Goal: Transaction & Acquisition: Purchase product/service

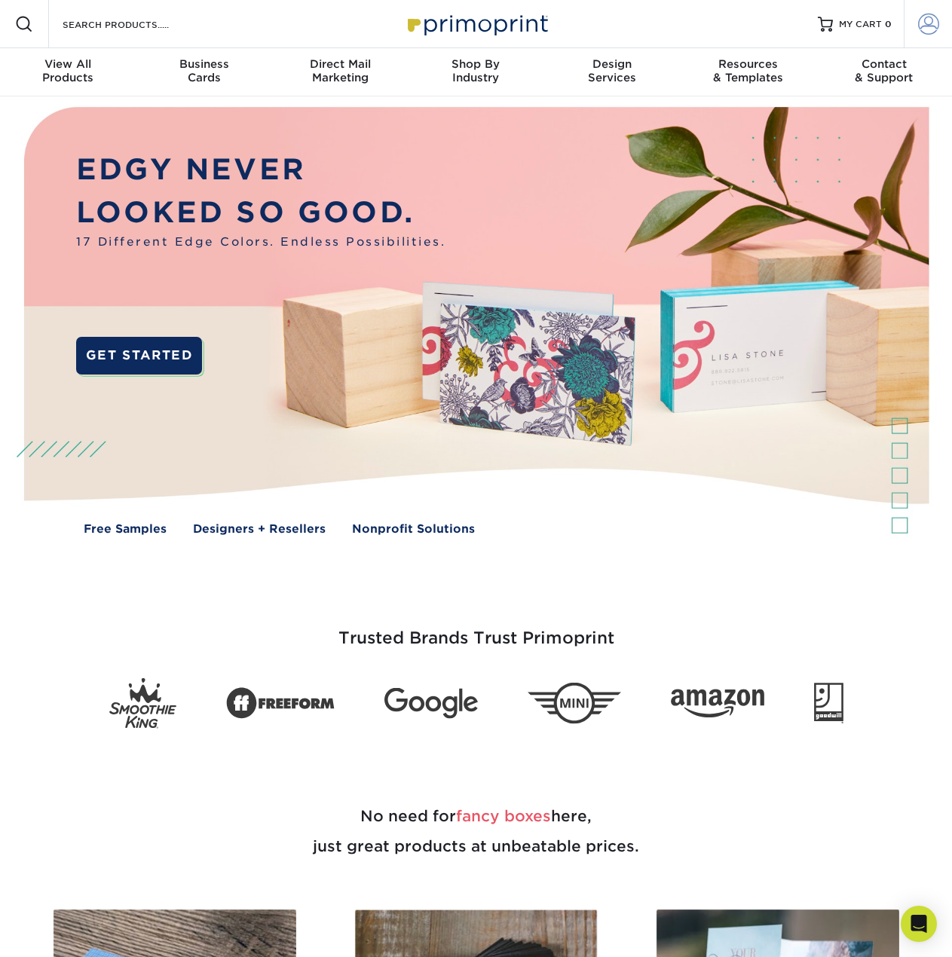
type input "[EMAIL_ADDRESS][DOMAIN_NAME]"
click at [926, 17] on span at bounding box center [928, 24] width 21 height 21
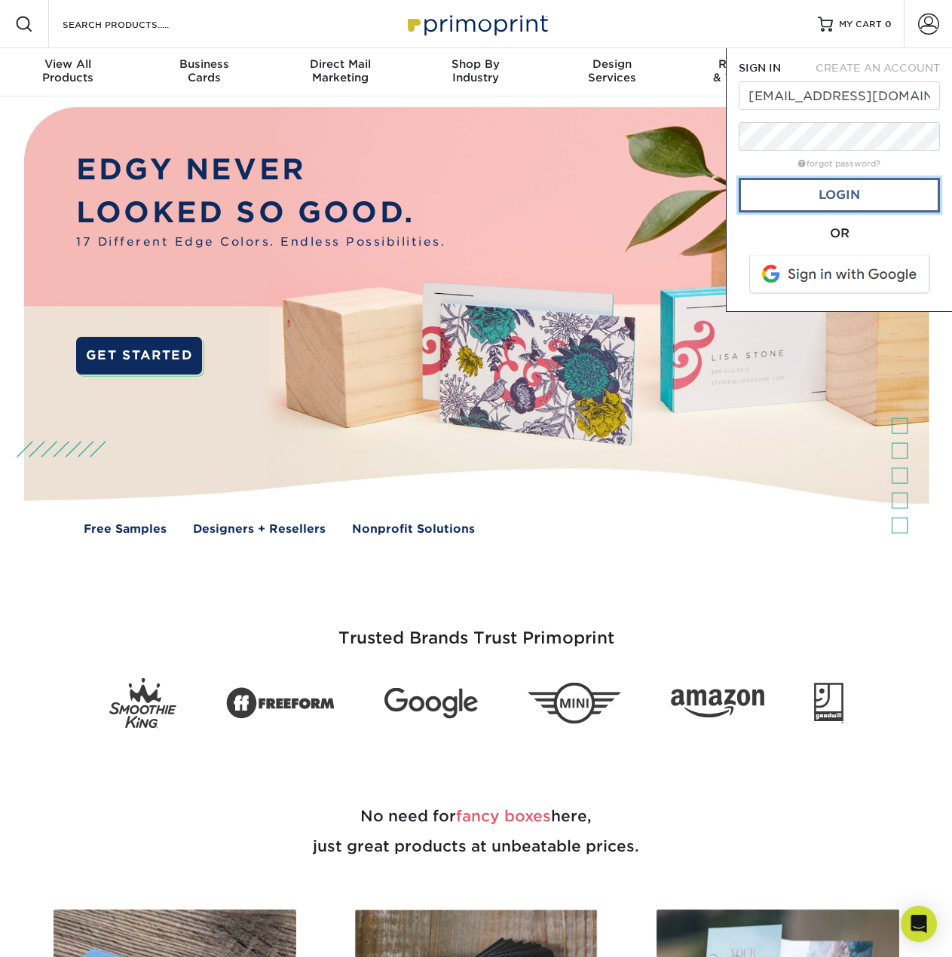
click at [843, 190] on link "Login" at bounding box center [839, 195] width 201 height 35
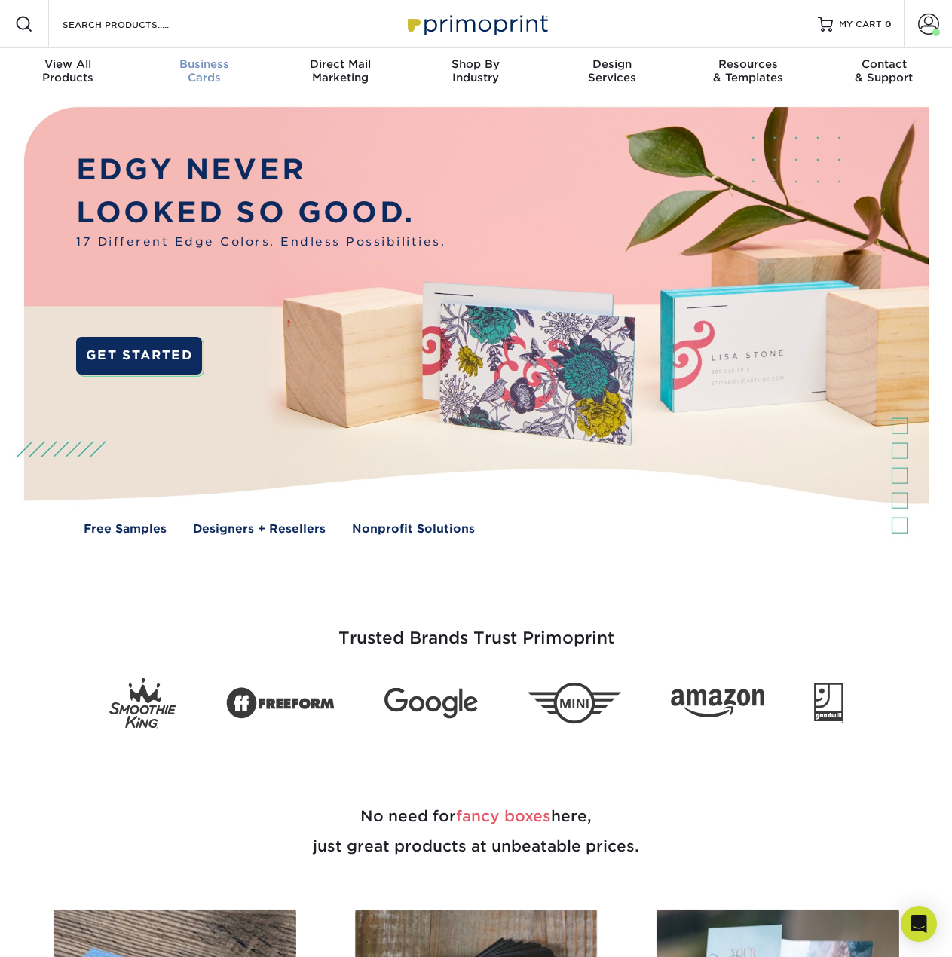
click at [194, 70] on span "Business" at bounding box center [204, 64] width 136 height 14
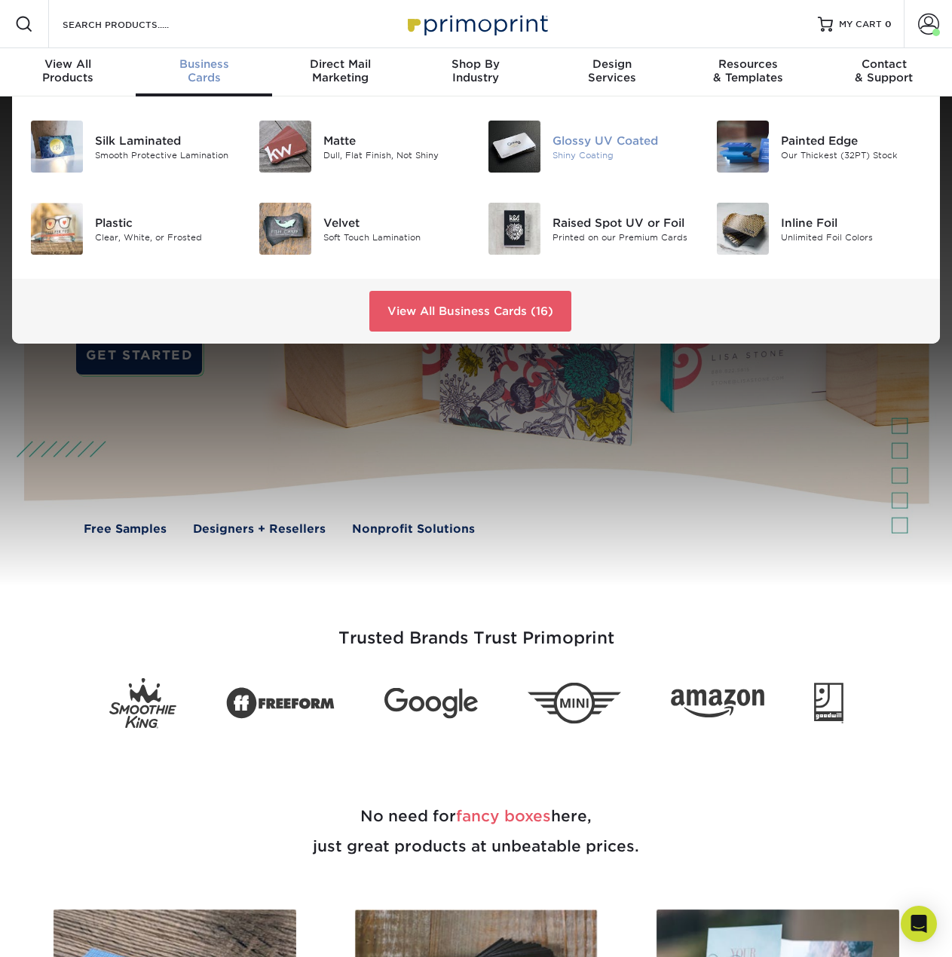
click at [531, 142] on img at bounding box center [514, 147] width 52 height 52
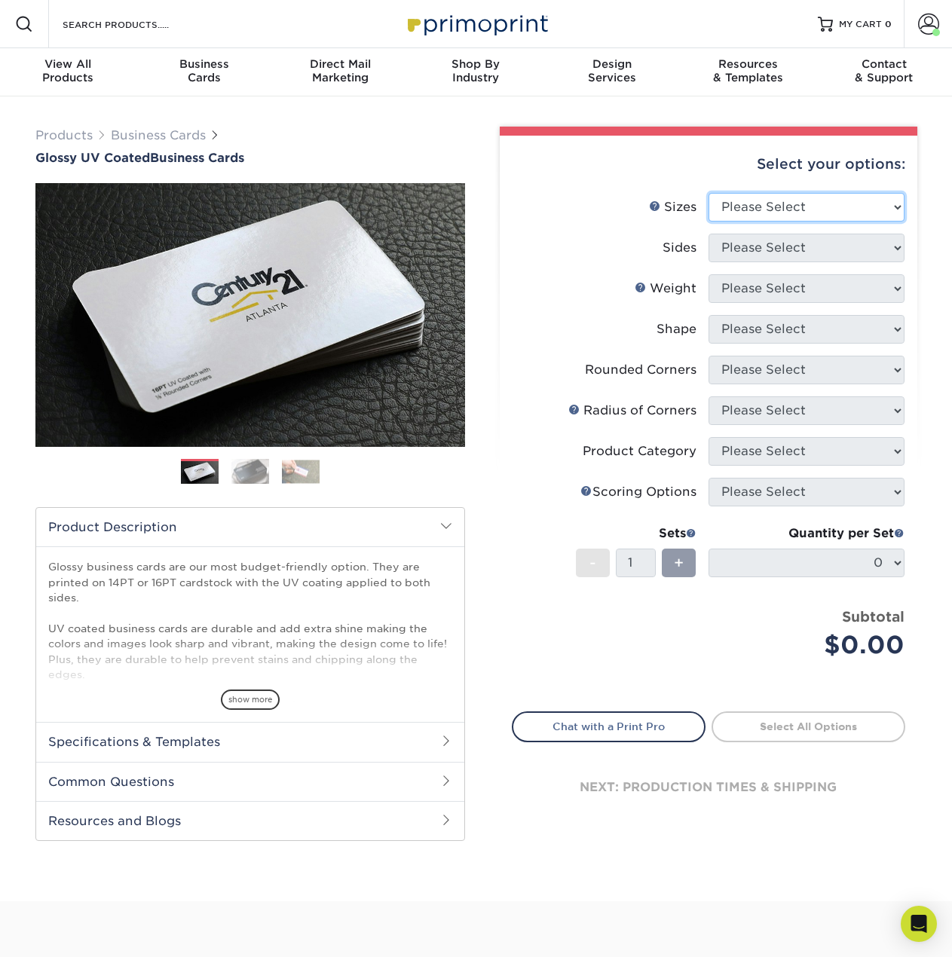
click at [745, 213] on select "Please Select 1.5" x 3.5" - Mini 1.75" x 3.5" - Mini 2" x 2" - Square 2" x 3" -…" at bounding box center [806, 207] width 196 height 29
select select "2.00x3.50"
click at [708, 193] on select "Please Select 1.5" x 3.5" - Mini 1.75" x 3.5" - Mini 2" x 2" - Square 2" x 3" -…" at bounding box center [806, 207] width 196 height 29
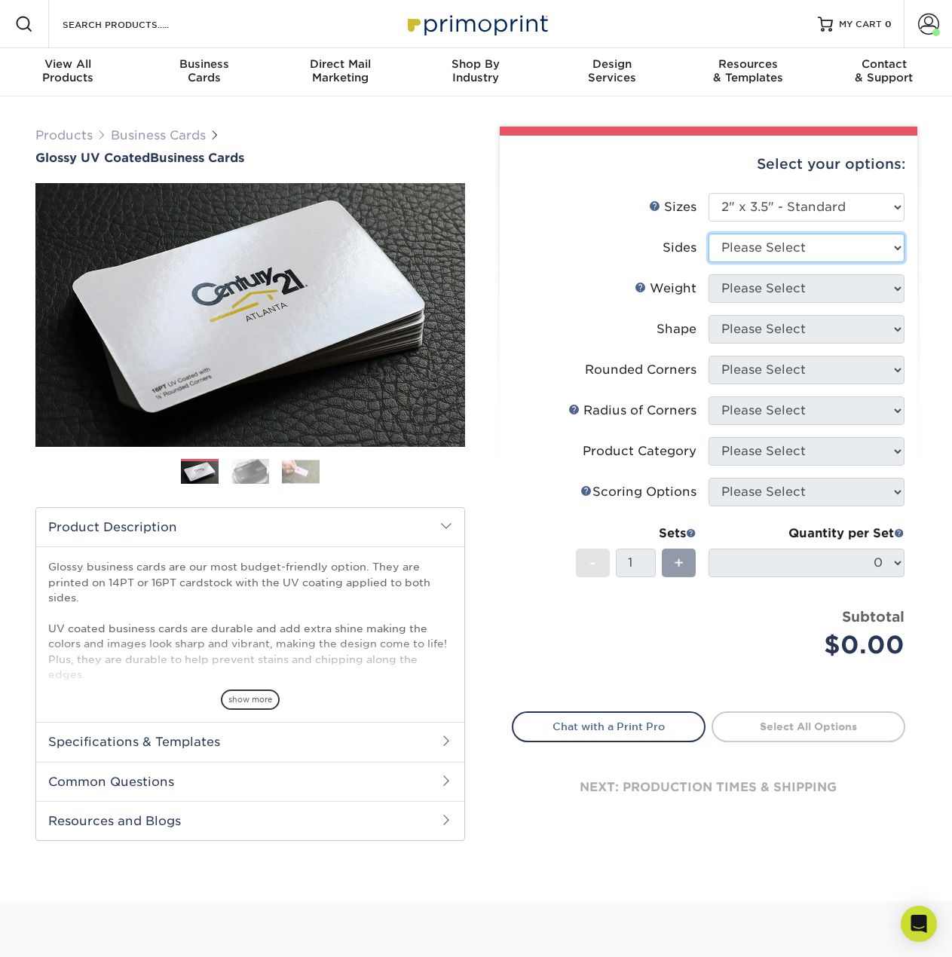
click at [804, 255] on select "Please Select Print Both Sides Print Front Only" at bounding box center [806, 248] width 196 height 29
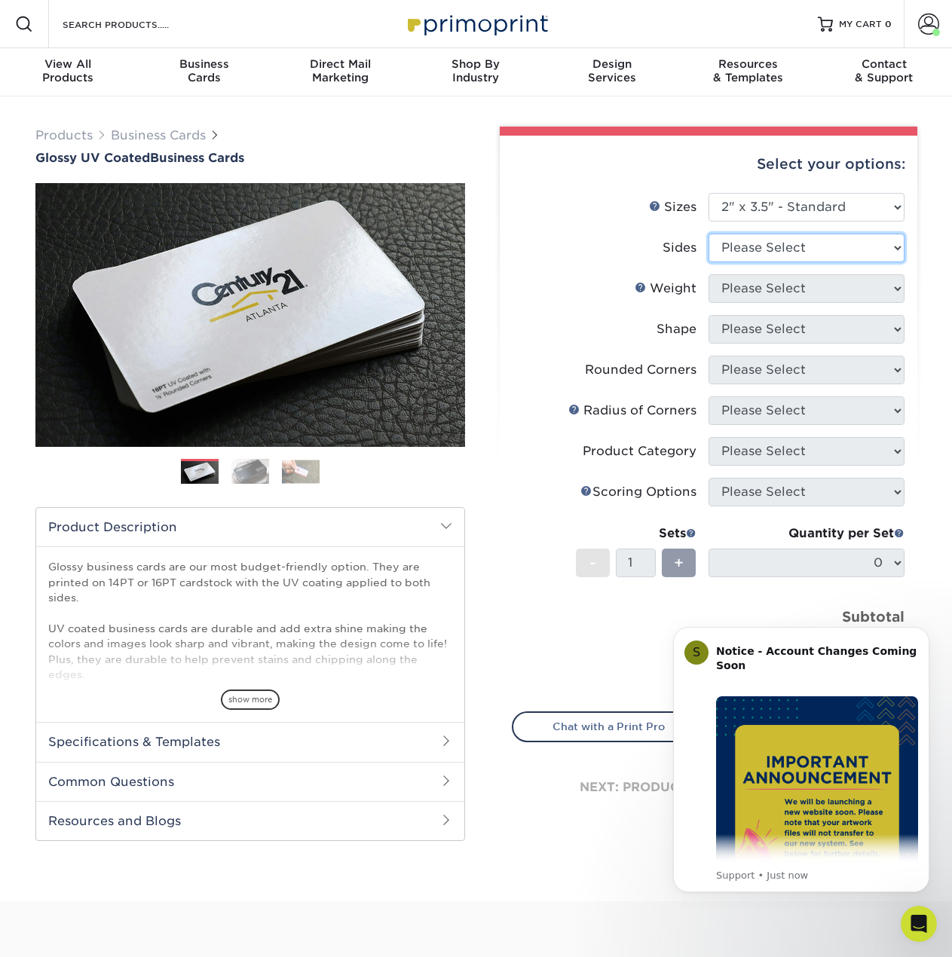
select select "32d3c223-f82c-492b-b915-ba065a00862f"
click at [708, 234] on select "Please Select Print Both Sides Print Front Only" at bounding box center [806, 248] width 196 height 29
click at [788, 293] on select "Please Select 16PT 14PT" at bounding box center [806, 288] width 196 height 29
select select "16PT"
click at [708, 274] on select "Please Select 16PT 14PT" at bounding box center [806, 288] width 196 height 29
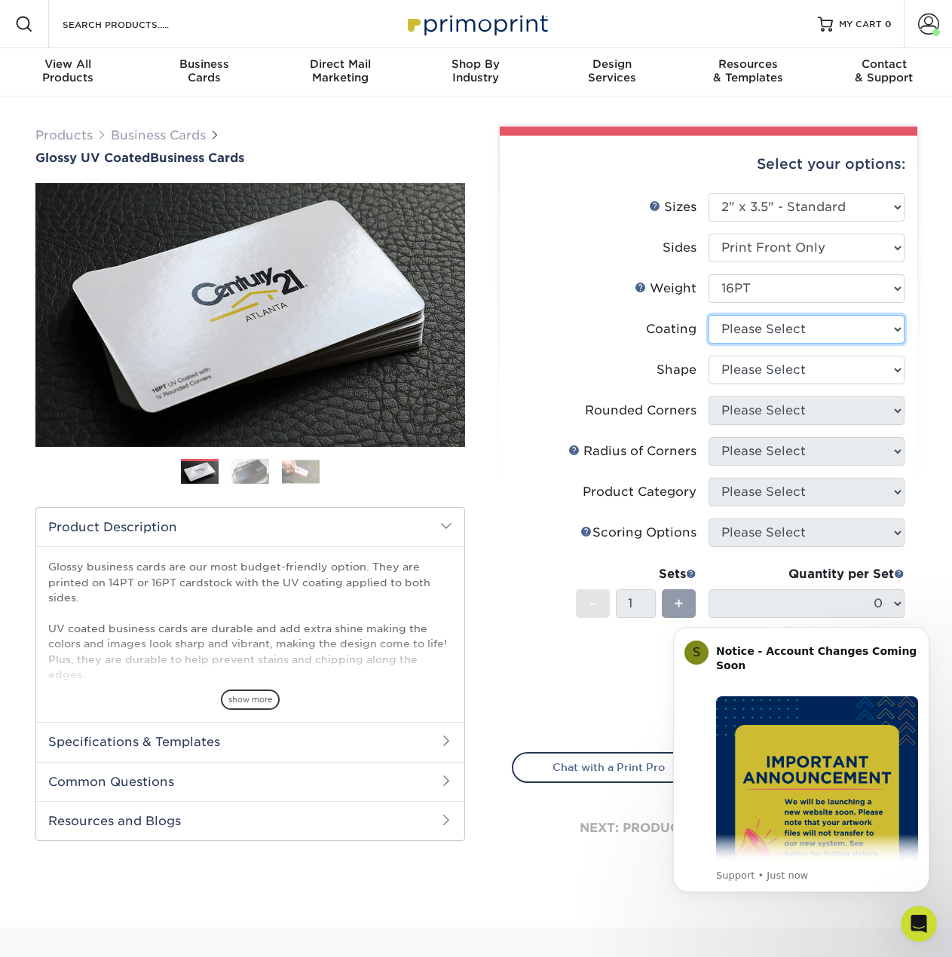
click at [784, 331] on select at bounding box center [806, 329] width 196 height 29
select select "1e8116af-acfc-44b1-83dc-8181aa338834"
click at [708, 315] on select at bounding box center [806, 329] width 196 height 29
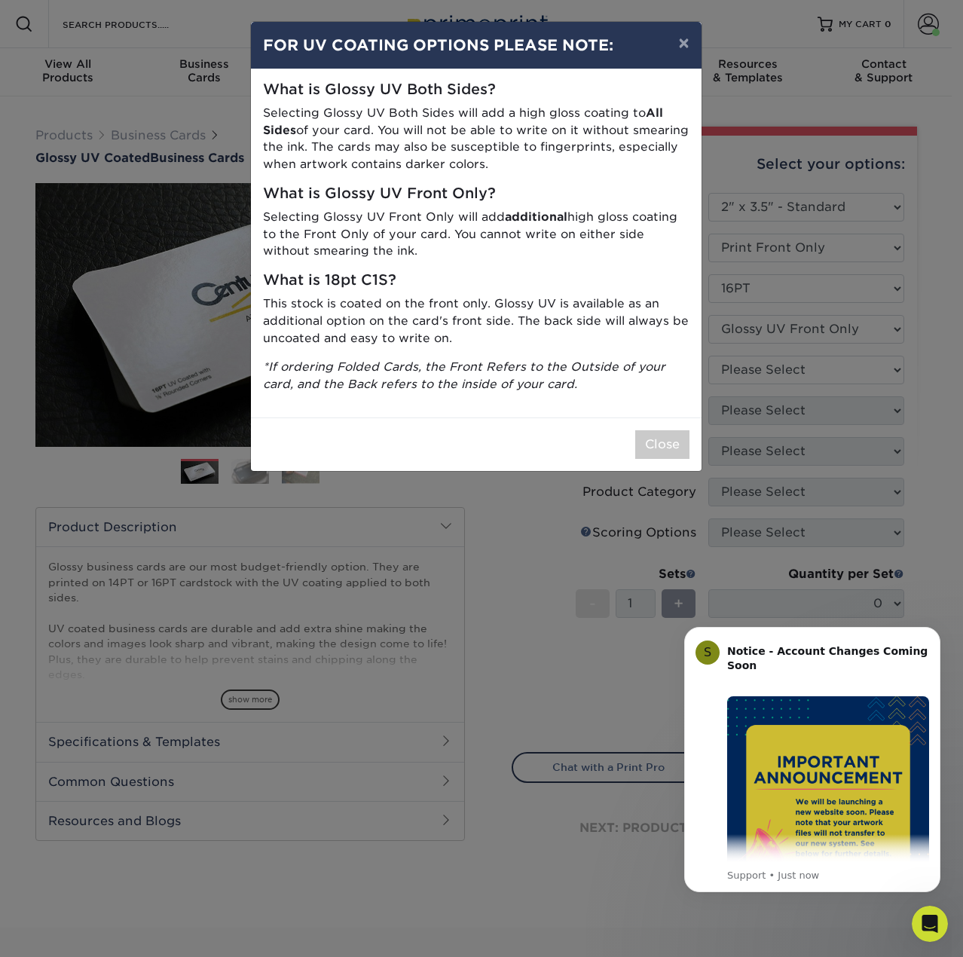
click at [627, 402] on div "What is Glossy UV Both Sides? Selecting Glossy UV Both Sides will add a high gl…" at bounding box center [476, 243] width 451 height 348
click at [661, 433] on button "Close" at bounding box center [662, 444] width 54 height 29
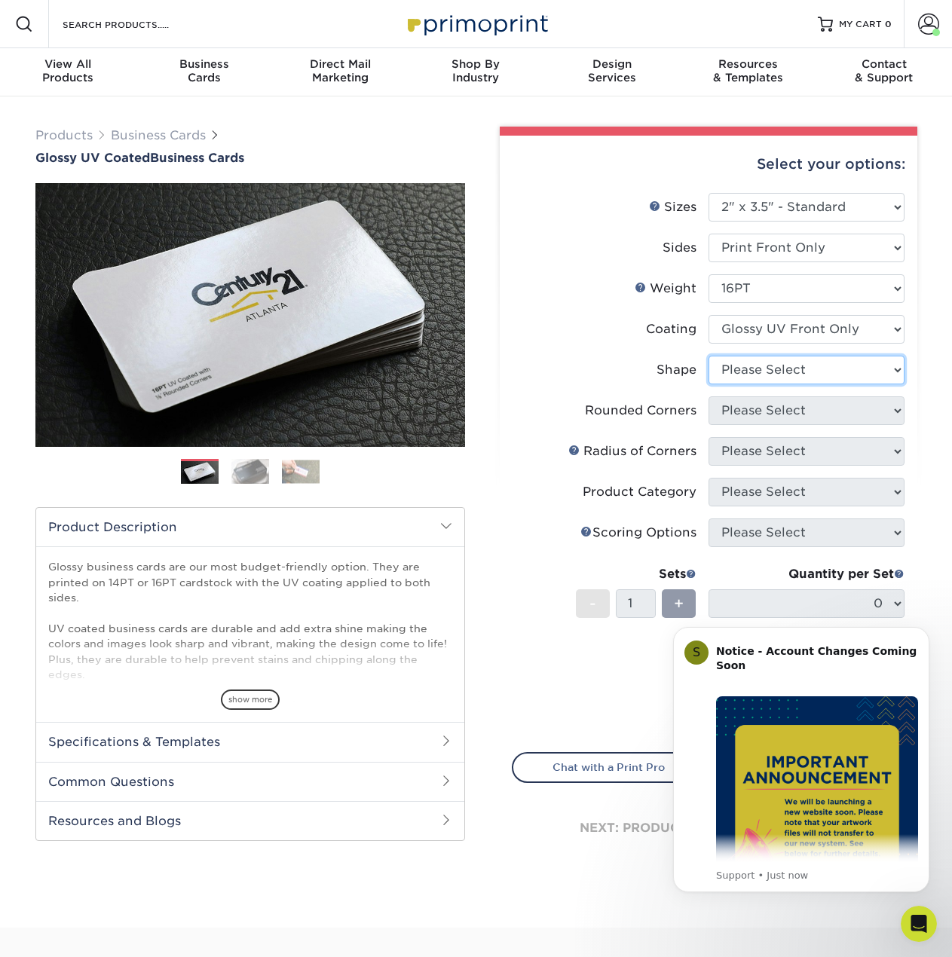
click at [789, 381] on select "Please Select Standard" at bounding box center [806, 370] width 196 height 29
select select "standard"
click at [708, 356] on select "Please Select Standard" at bounding box center [806, 370] width 196 height 29
click at [781, 408] on select "Please Select Yes - Round 2 Corners Yes - Round 4 Corners No" at bounding box center [806, 410] width 196 height 29
select select "0"
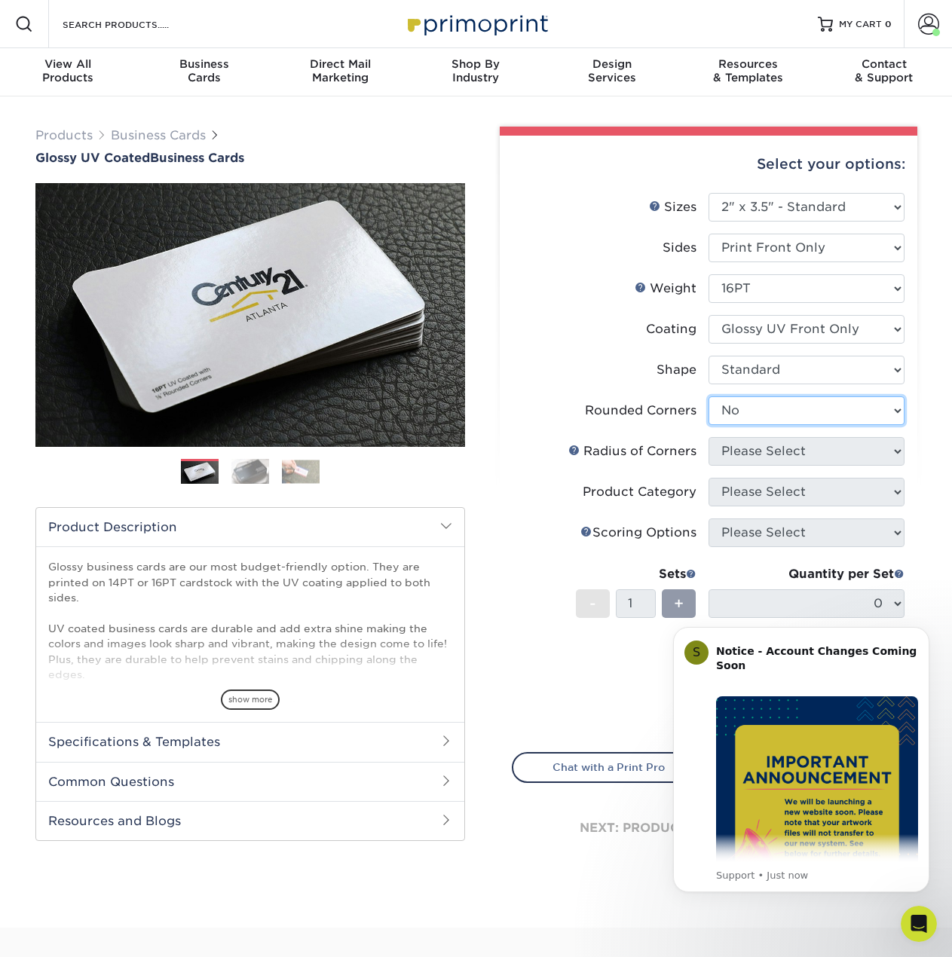
click at [708, 396] on select "Please Select Yes - Round 2 Corners Yes - Round 4 Corners No" at bounding box center [806, 410] width 196 height 29
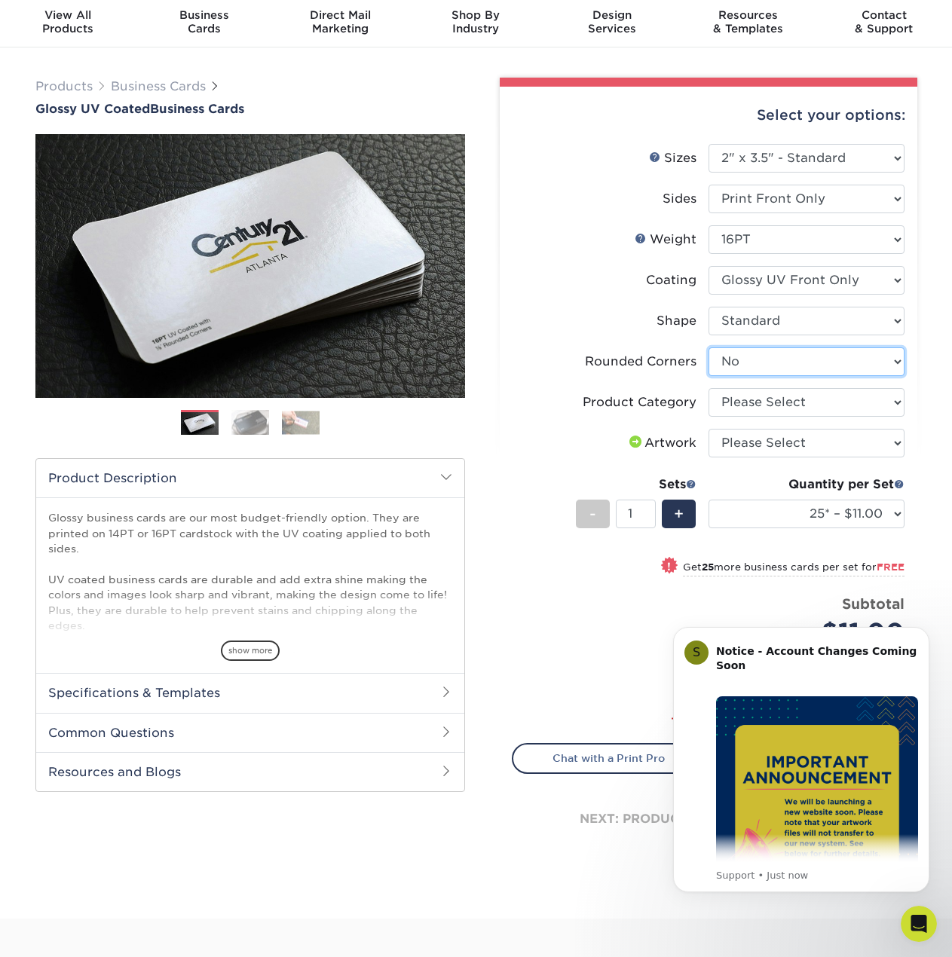
scroll to position [75, 0]
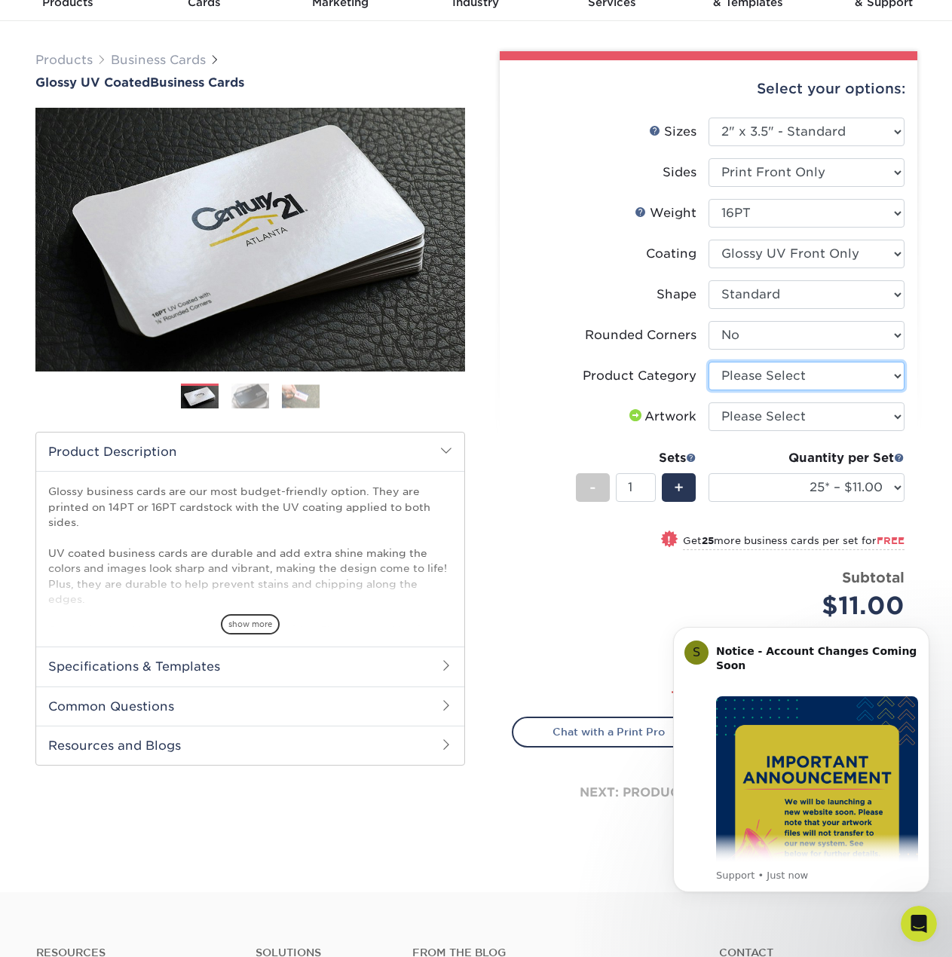
click at [773, 372] on select "Please Select Business Cards" at bounding box center [806, 376] width 196 height 29
select select "3b5148f1-0588-4f88-a218-97bcfdce65c1"
click at [708, 362] on select "Please Select Business Cards" at bounding box center [806, 376] width 196 height 29
click at [774, 410] on select "Please Select I will upload files I need a design - $100" at bounding box center [806, 416] width 196 height 29
select select "upload"
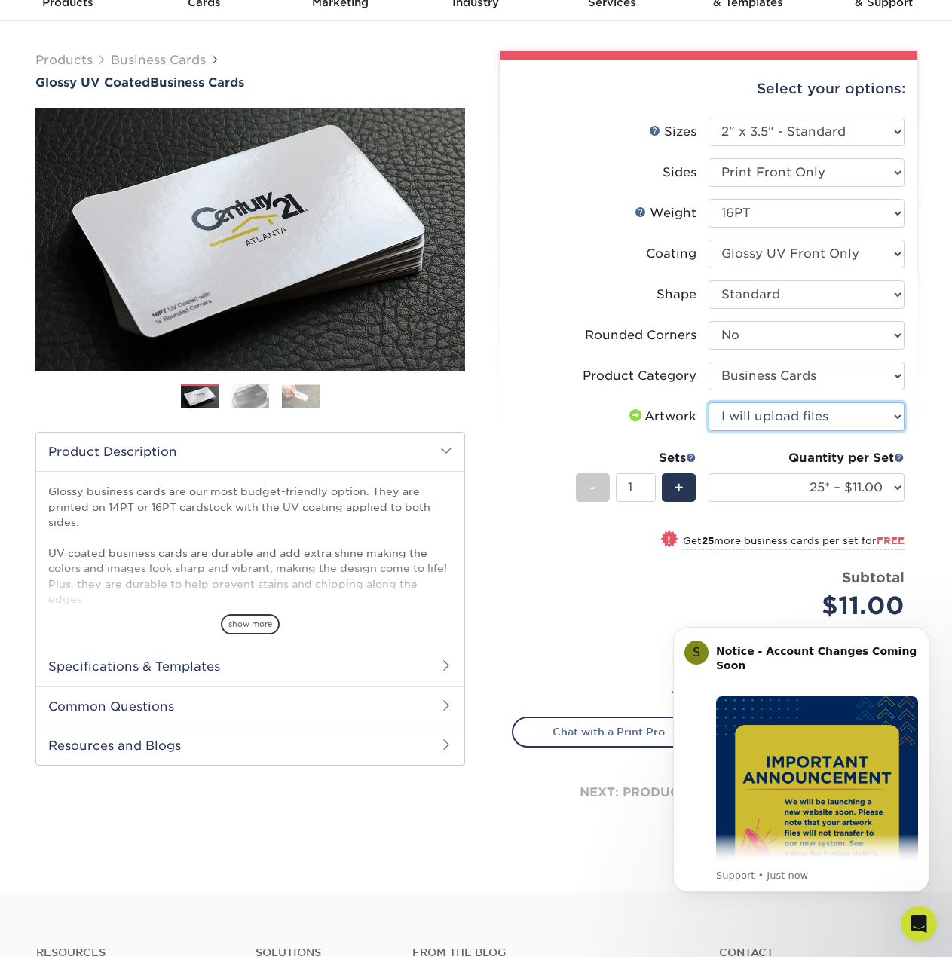
click at [708, 402] on select "Please Select I will upload files I need a design - $100" at bounding box center [806, 416] width 196 height 29
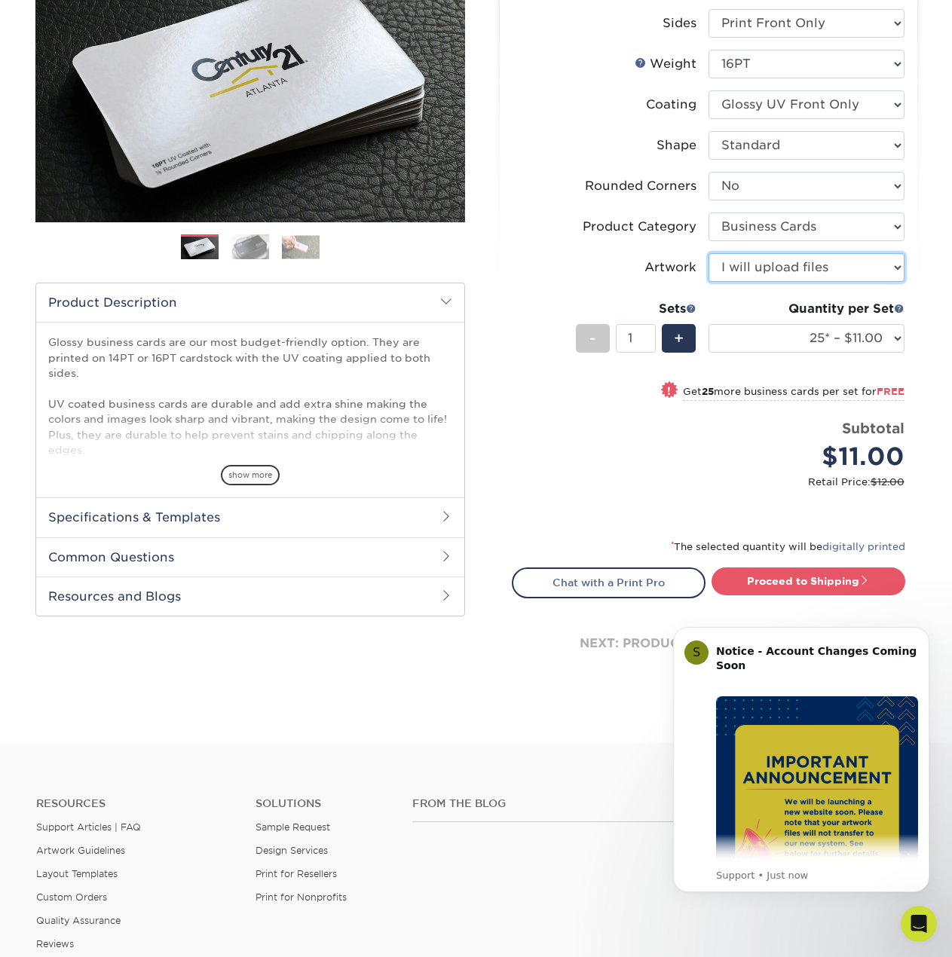
scroll to position [226, 0]
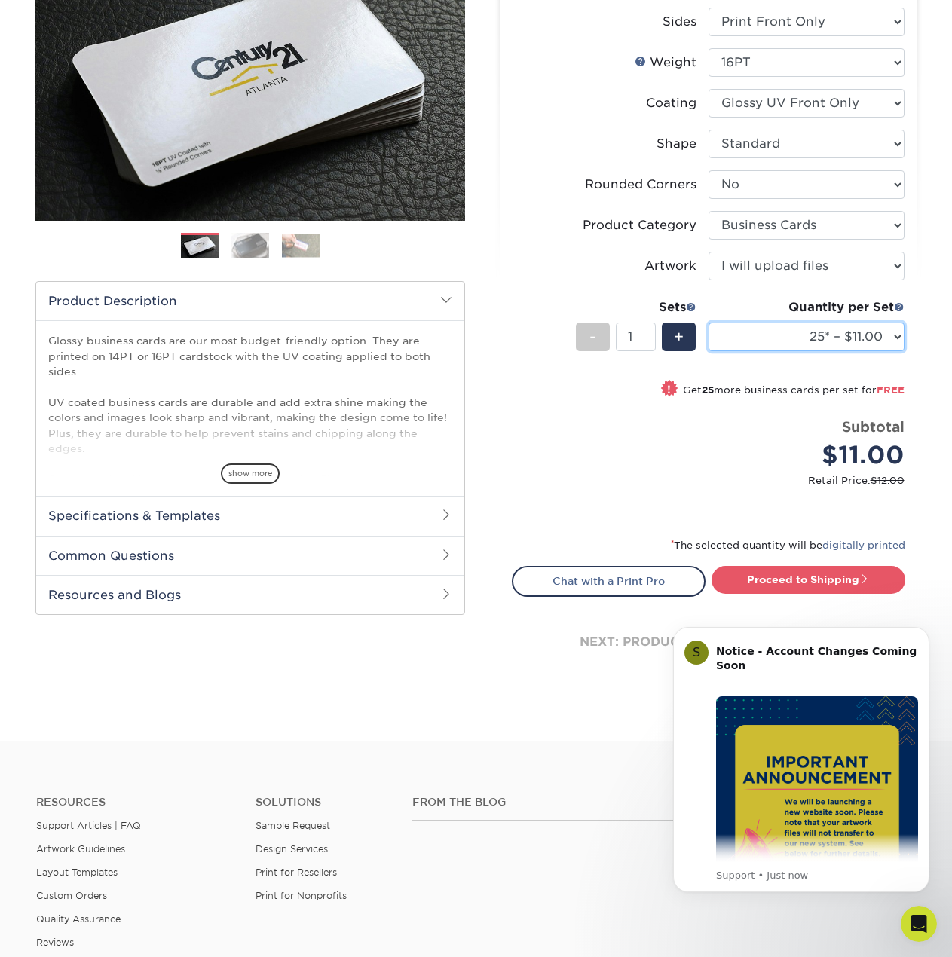
click at [803, 332] on select "25* – $11.00 50* – $11.00 100* – $11.00 250* – $20.00 500 – $39.00 1000 – $49.0…" at bounding box center [806, 337] width 196 height 29
select select "250* – $20.00"
click at [708, 323] on select "25* – $11.00 50* – $11.00 100* – $11.00 250* – $20.00 500 – $39.00 1000 – $49.0…" at bounding box center [806, 337] width 196 height 29
click at [917, 632] on button "Dismiss notification" at bounding box center [925, 632] width 20 height 20
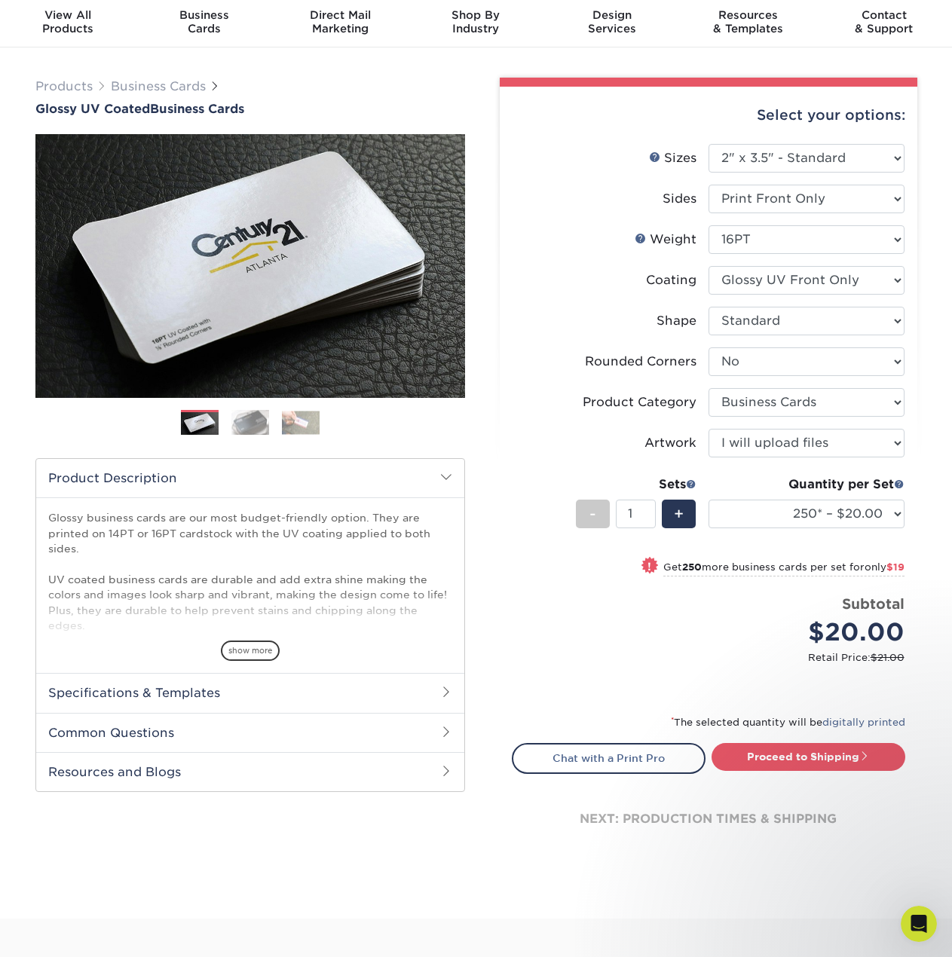
scroll to position [75, 0]
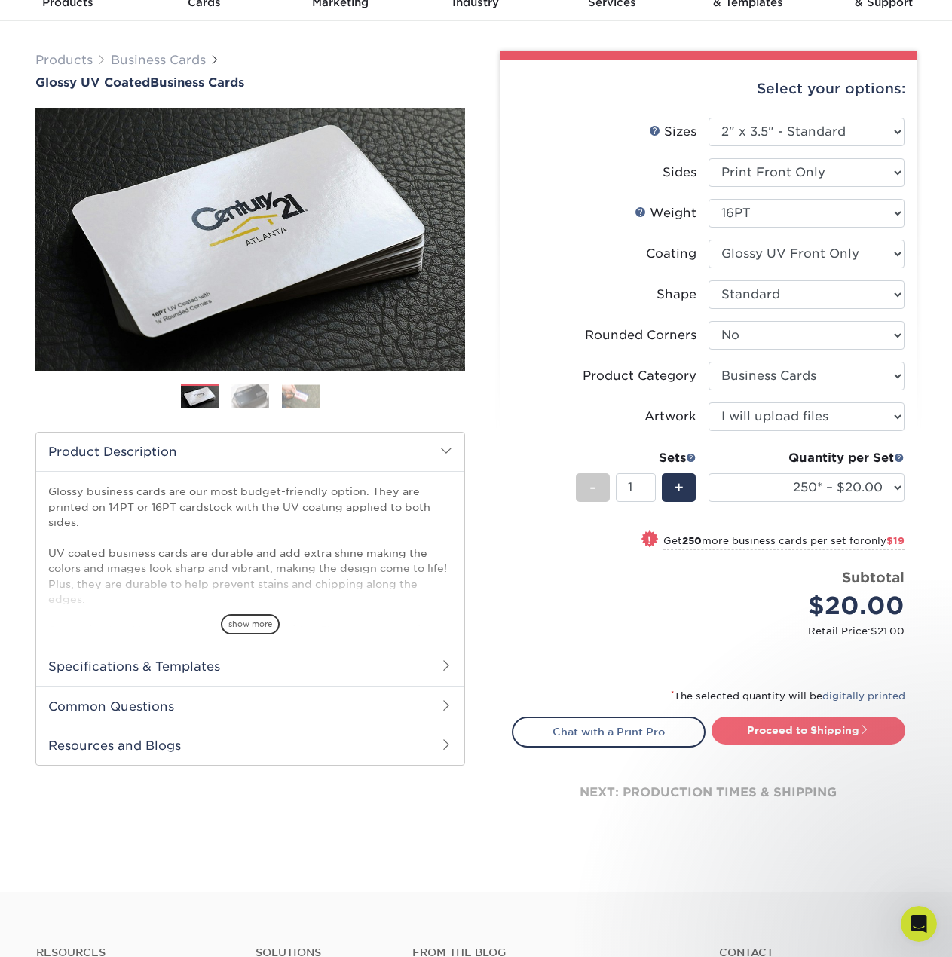
click at [836, 736] on link "Proceed to Shipping" at bounding box center [808, 730] width 194 height 27
type input "Set 1"
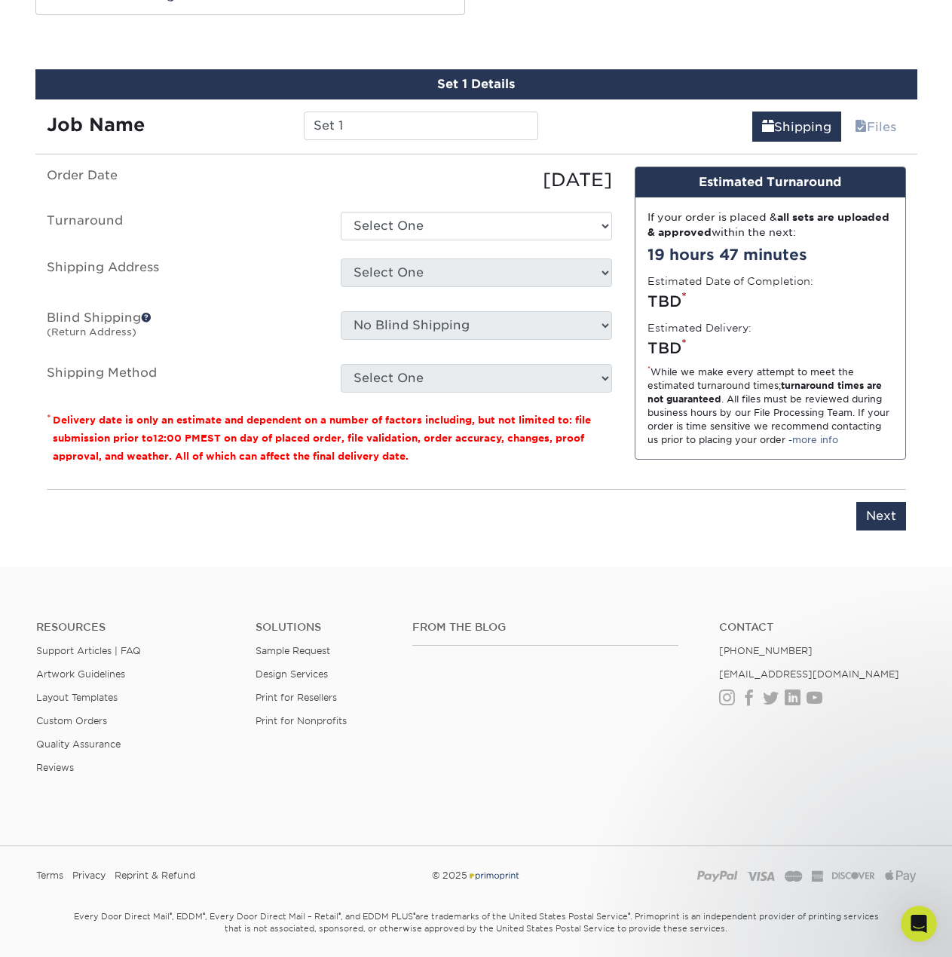
scroll to position [833, 0]
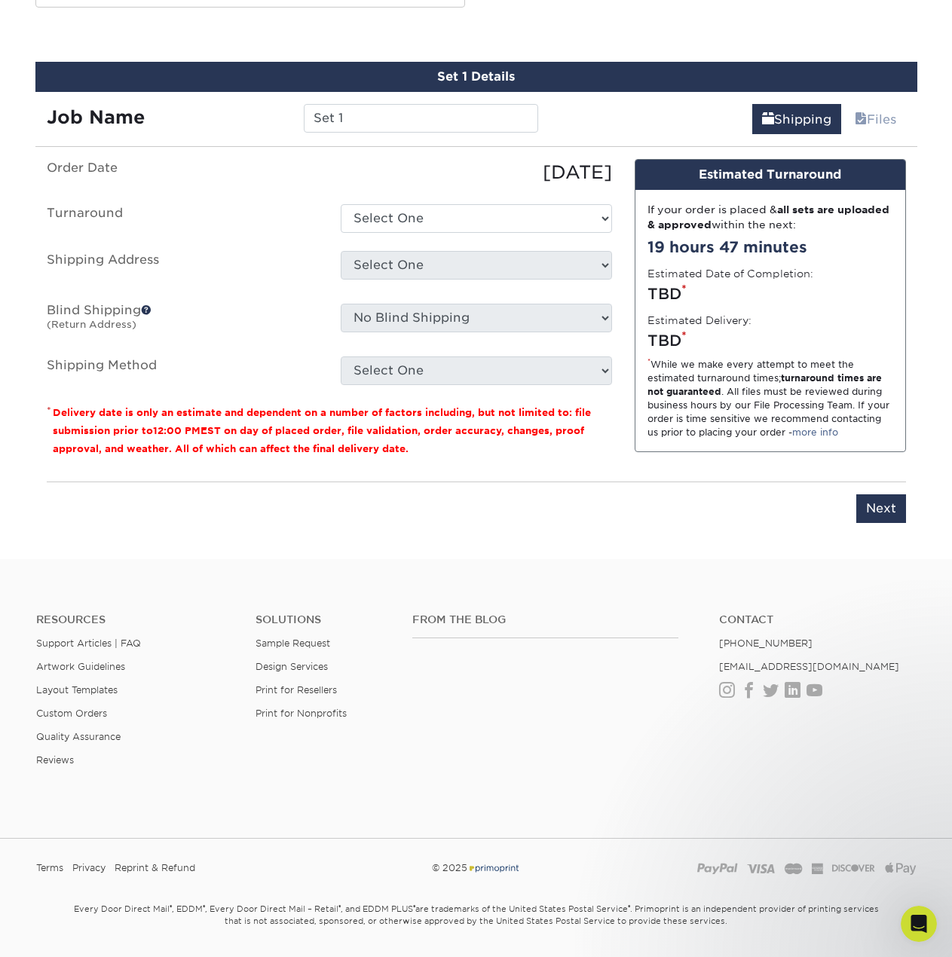
click at [424, 240] on ul "Order Date 10/13/2025 Turnaround Select One 2-4 Business Days 2 Day Next Busine…" at bounding box center [329, 272] width 565 height 226
click at [426, 233] on ul "Order Date 10/13/2025 Turnaround Select One 2-4 Business Days 2 Day Next Busine…" at bounding box center [329, 272] width 565 height 226
click at [429, 219] on select "Select One 2-4 Business Days 2 Day Next Business Day" at bounding box center [476, 218] width 271 height 29
select select "f0fb3906-b91a-4117-818e-cd79e579d6dd"
click at [341, 204] on select "Select One 2-4 Business Days 2 Day Next Business Day" at bounding box center [476, 218] width 271 height 29
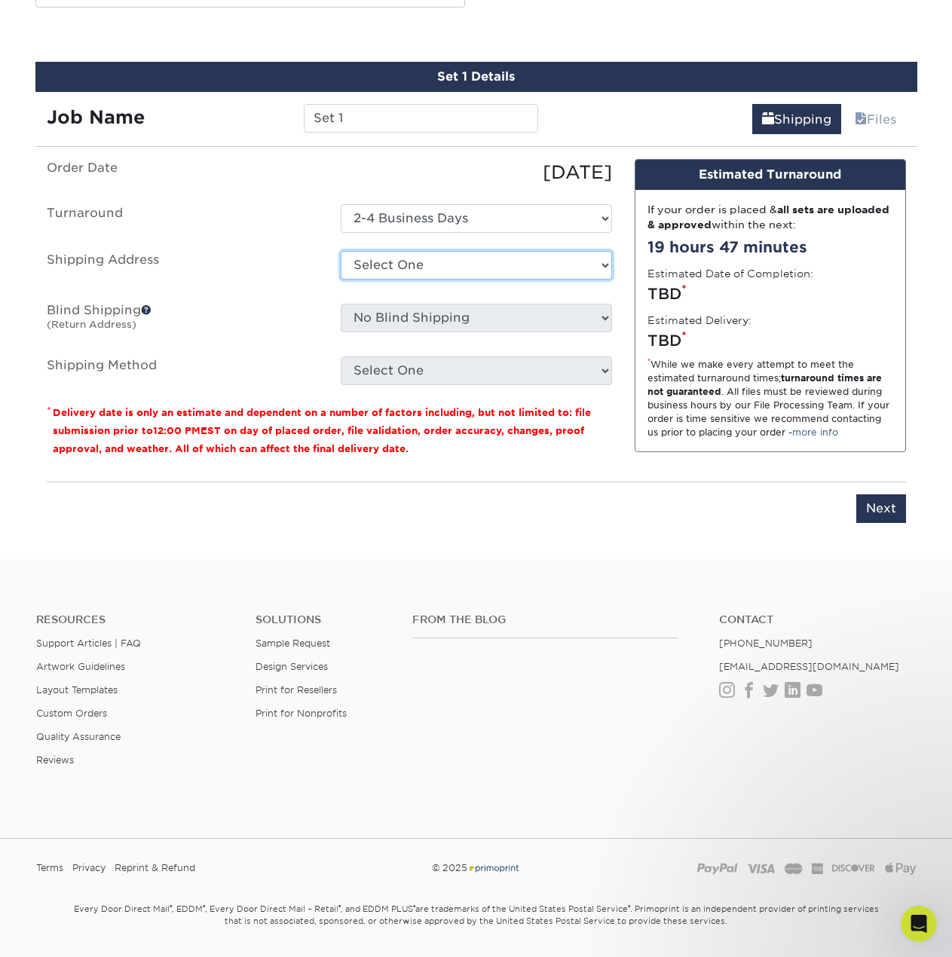
click at [427, 271] on select "Select One 1st Class Towing Southside School District SSD Ted Rees Tyler Burrow…" at bounding box center [476, 265] width 271 height 29
select select "242780"
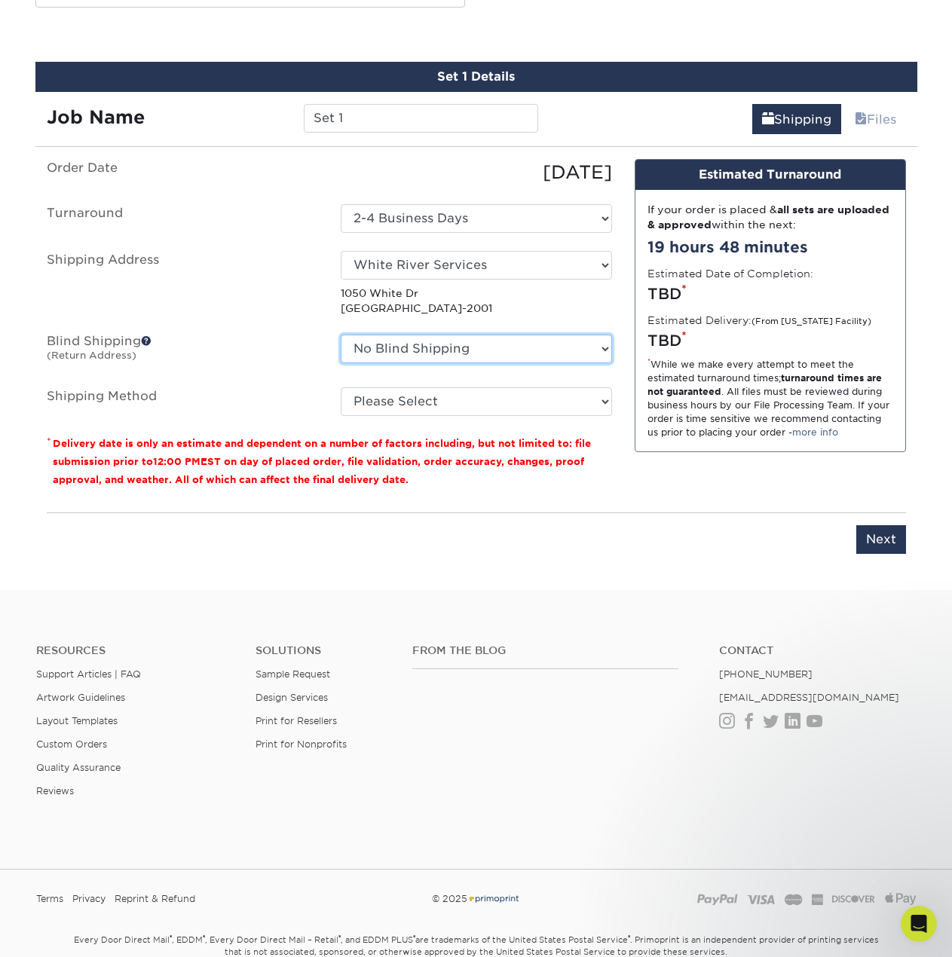
click at [509, 351] on select "No Blind Shipping 1st Class Towing Southside School District SSD Ted Rees Tyler…" at bounding box center [476, 349] width 271 height 29
click at [490, 387] on select "Please Select Ground Shipping (+$7.84) 3 Day Shipping Service (+$18.68) 2 Day A…" at bounding box center [476, 401] width 271 height 29
select select "03"
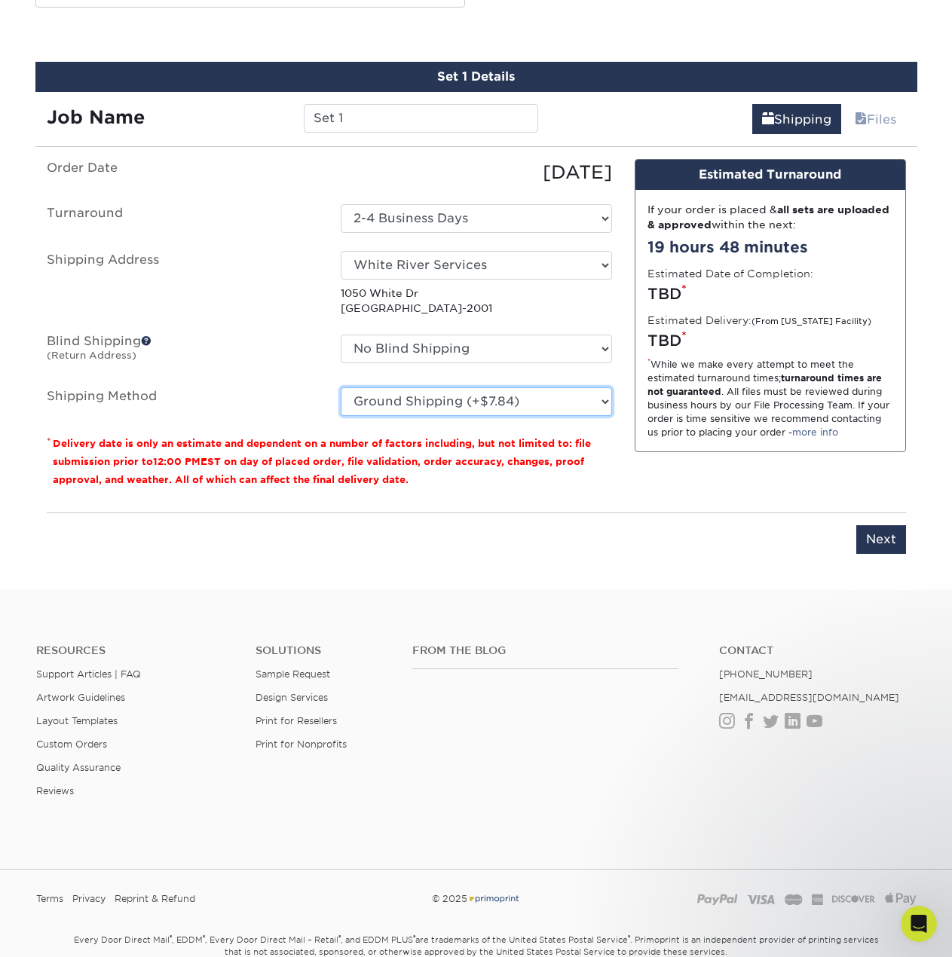
click at [341, 387] on select "Please Select Ground Shipping (+$7.84) 3 Day Shipping Service (+$18.68) 2 Day A…" at bounding box center [476, 401] width 271 height 29
click at [598, 493] on div "Order Date 10/13/2025 Turnaround Select One 2-4 Business Days 2 Day Next Busine…" at bounding box center [329, 329] width 588 height 341
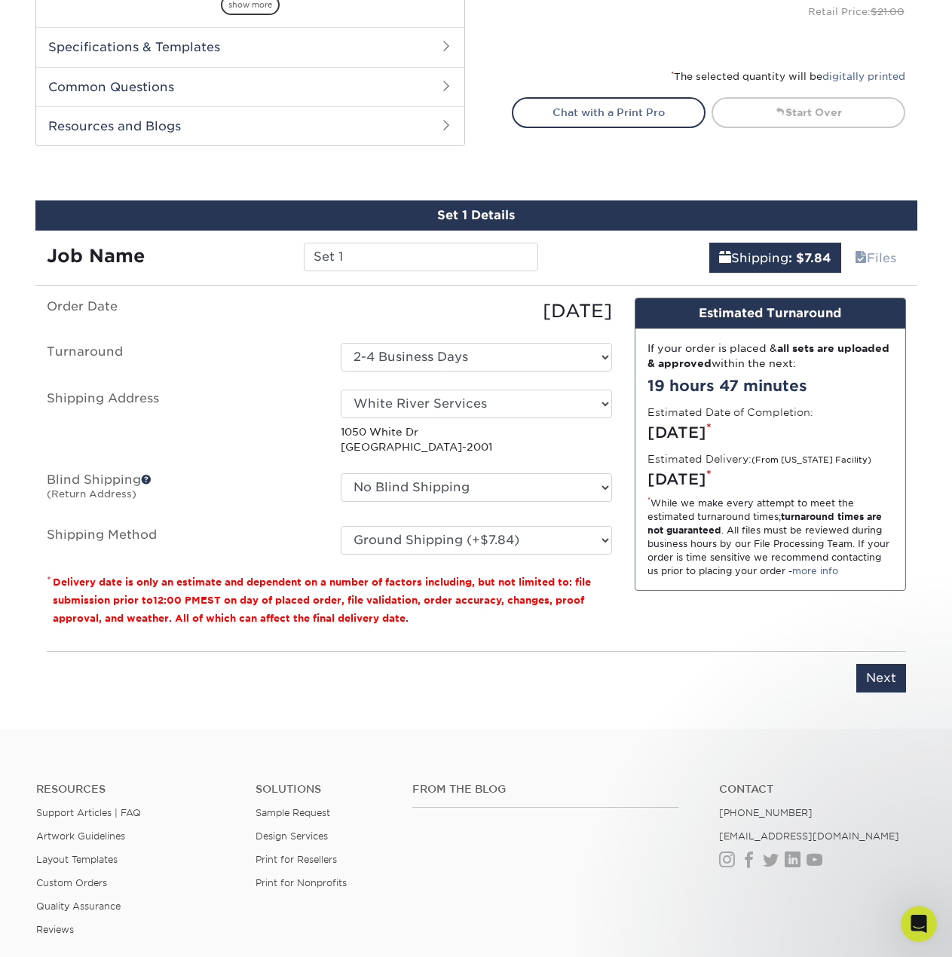
scroll to position [758, 0]
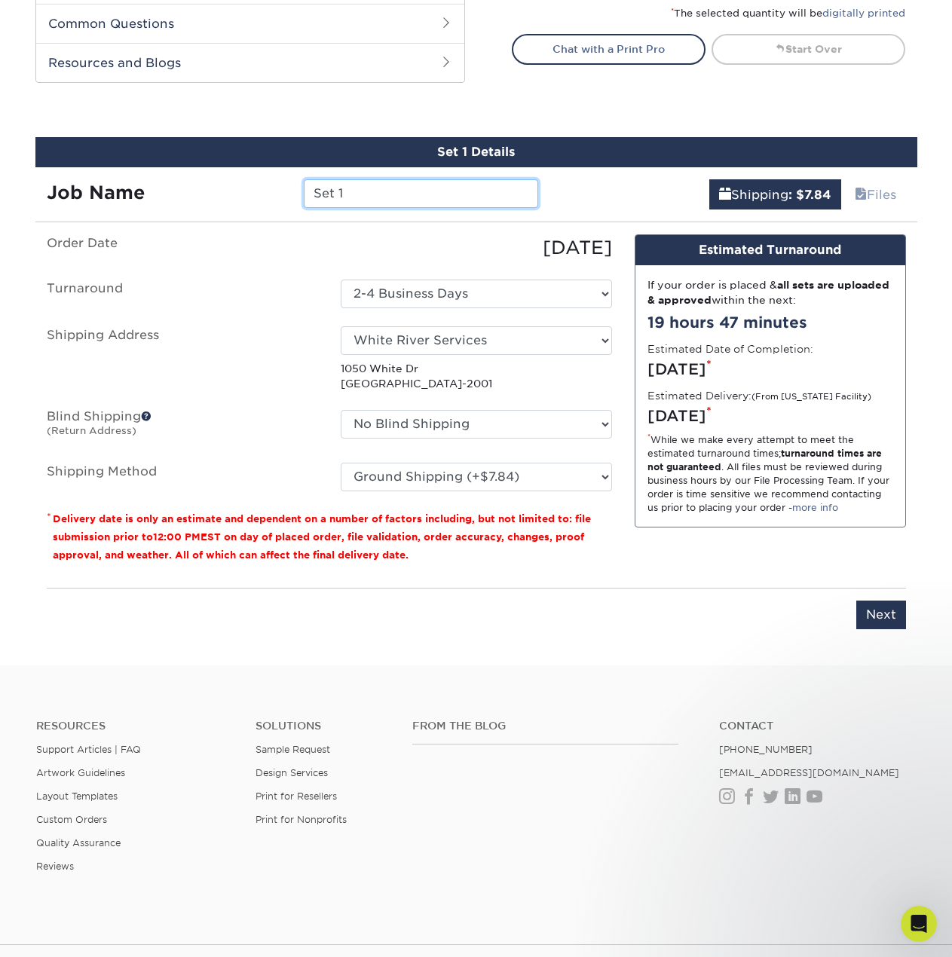
drag, startPoint x: 403, startPoint y: 184, endPoint x: 188, endPoint y: 191, distance: 214.9
click at [188, 191] on div "Job Name Set 1" at bounding box center [292, 193] width 515 height 29
type input "Cliff"
click at [864, 612] on input "Next" at bounding box center [881, 615] width 50 height 29
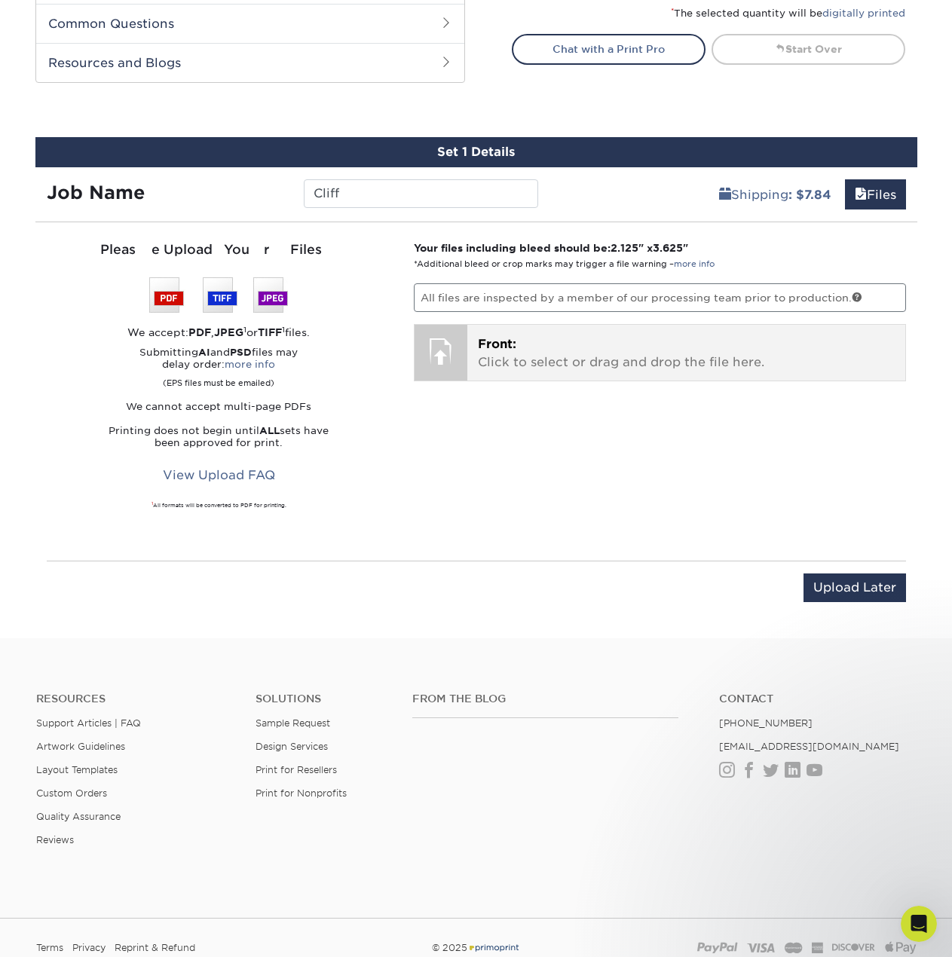
click at [596, 362] on p "Front: Click to select or drag and drop the file here." at bounding box center [686, 353] width 417 height 36
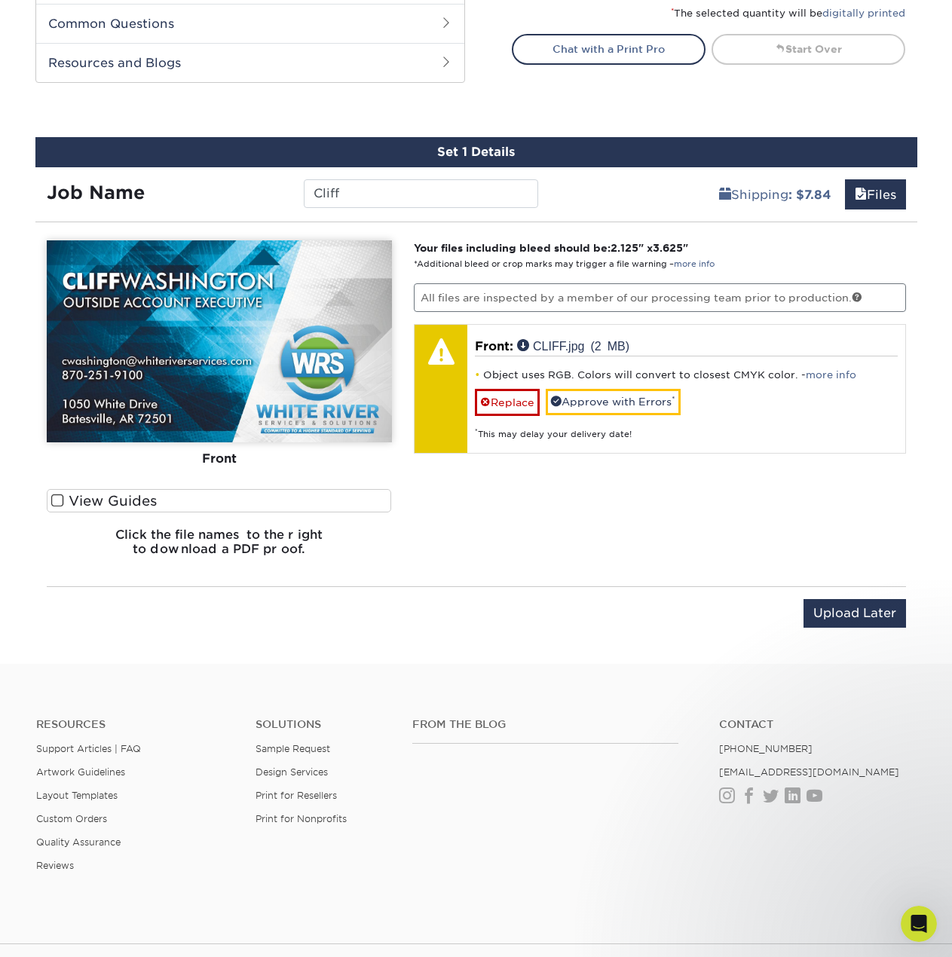
click at [77, 504] on label "View Guides" at bounding box center [219, 500] width 345 height 23
click at [0, 0] on input "View Guides" at bounding box center [0, 0] width 0 height 0
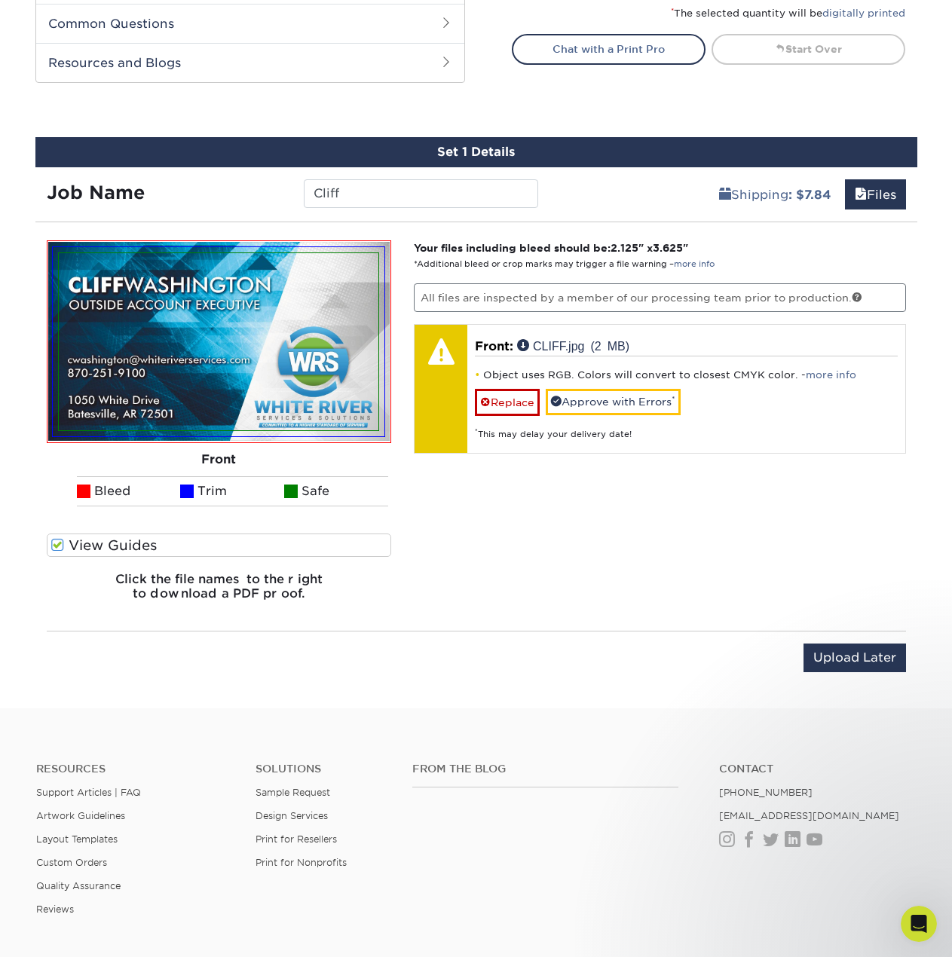
click at [85, 543] on label "View Guides" at bounding box center [219, 545] width 345 height 23
click at [0, 0] on input "View Guides" at bounding box center [0, 0] width 0 height 0
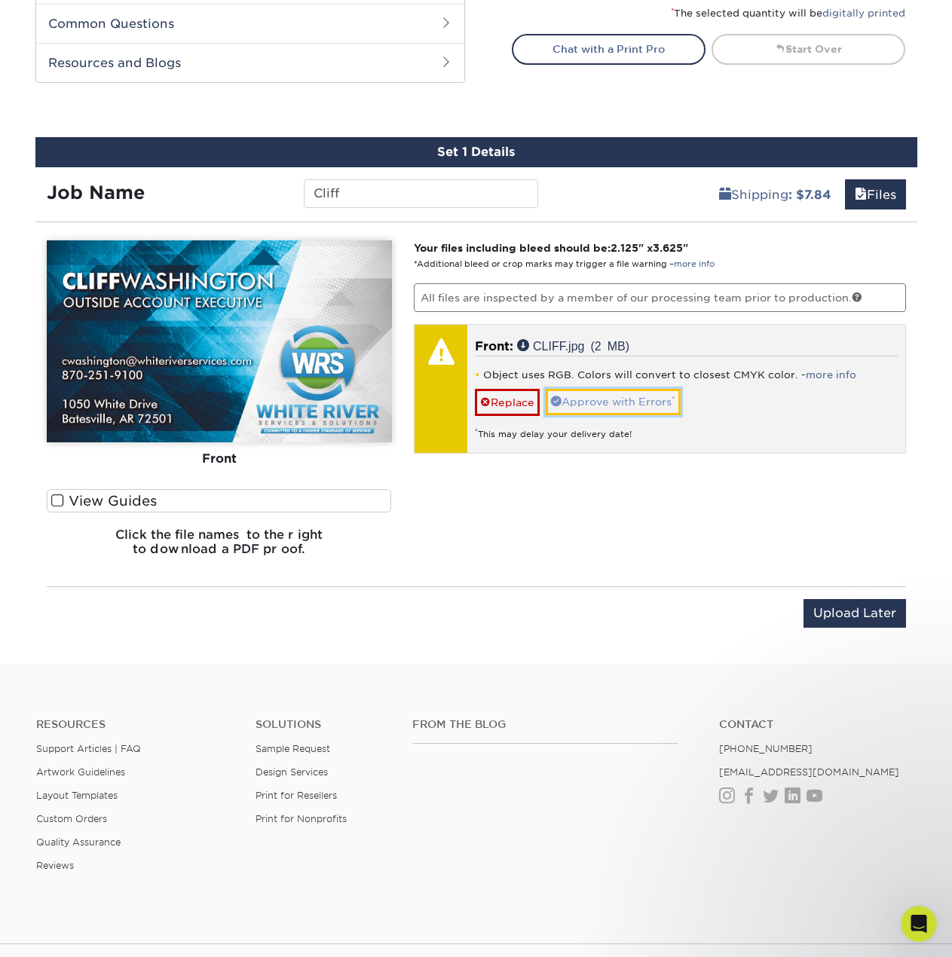
click at [632, 403] on link "Approve with Errors *" at bounding box center [613, 402] width 135 height 26
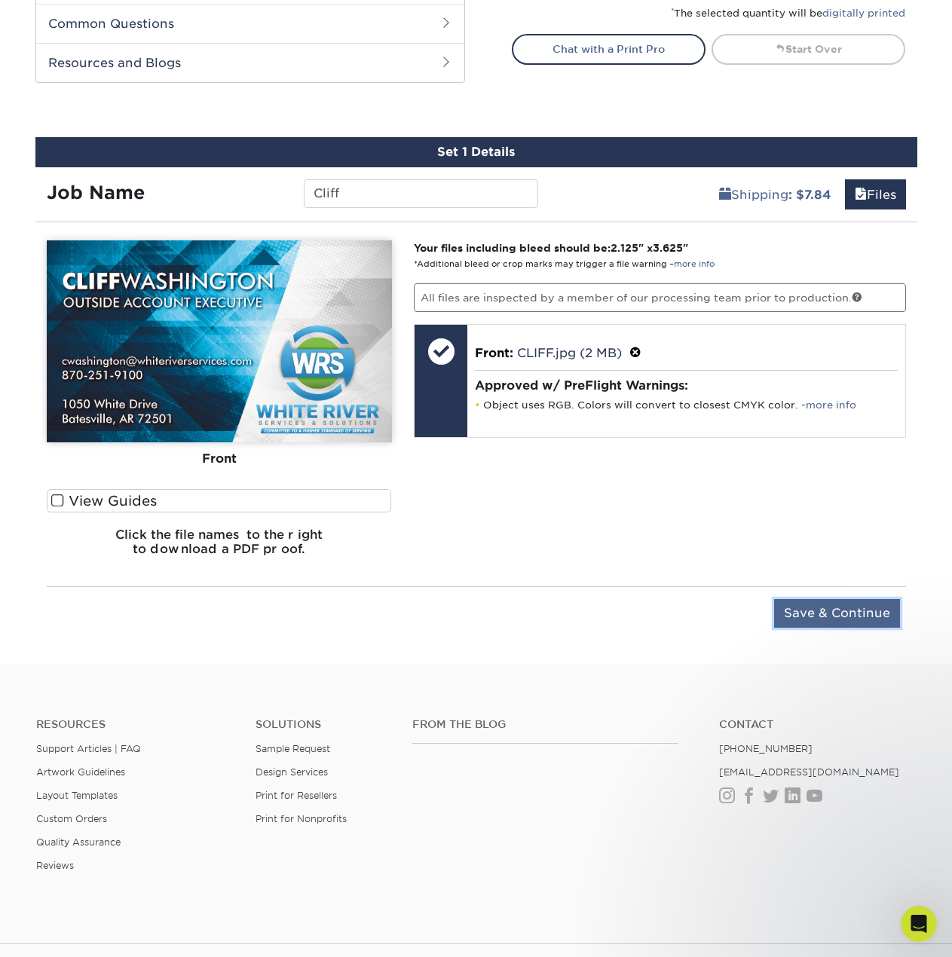
click at [830, 622] on input "Save & Continue" at bounding box center [837, 613] width 126 height 29
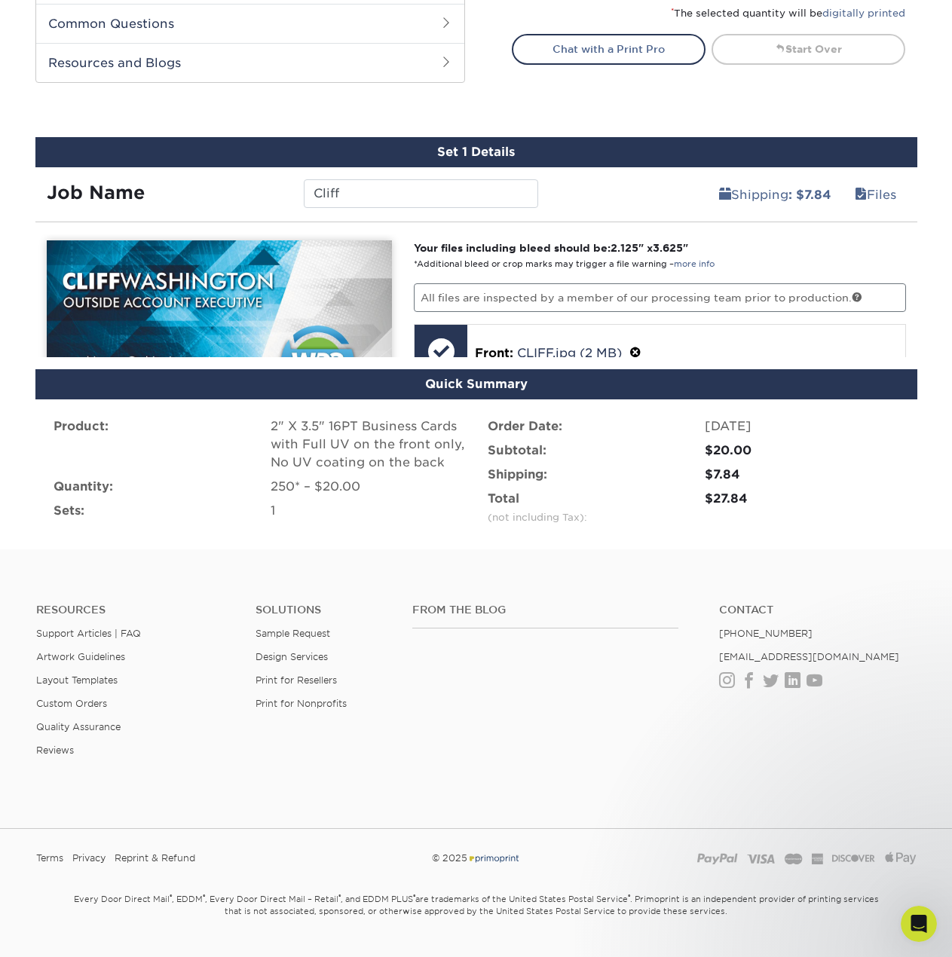
scroll to position [741, 0]
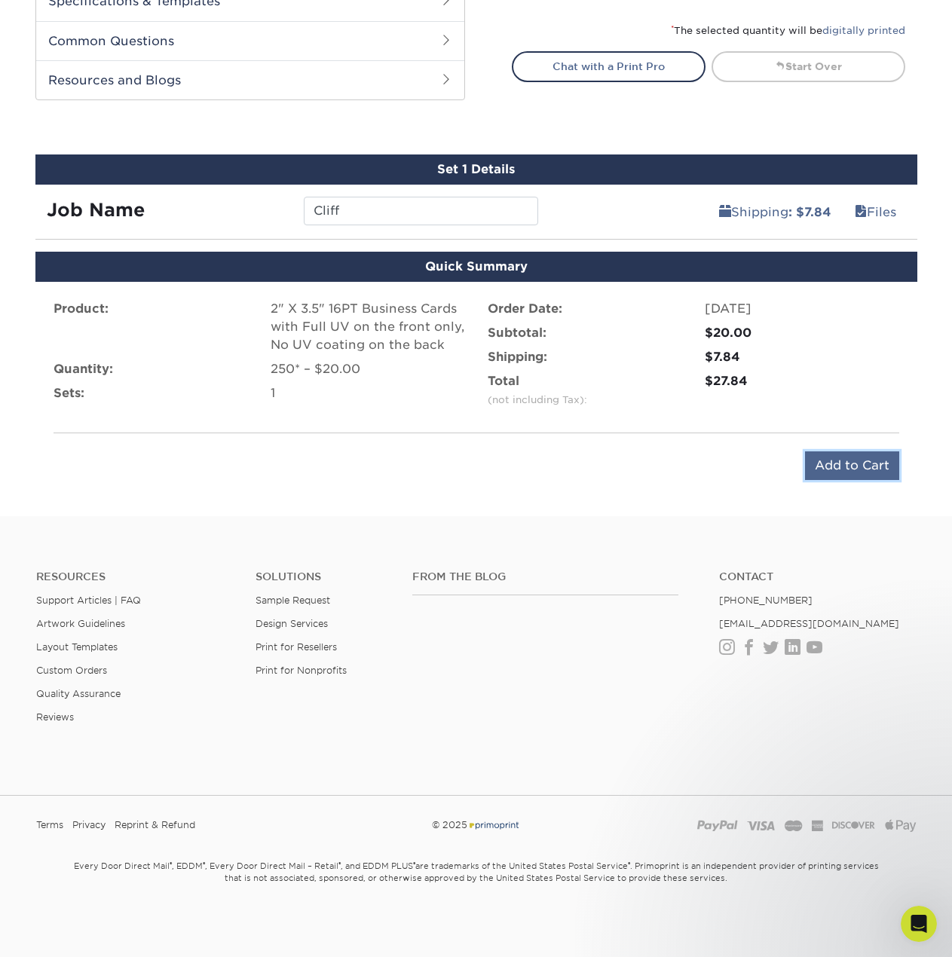
click at [840, 467] on input "Add to Cart" at bounding box center [852, 465] width 94 height 29
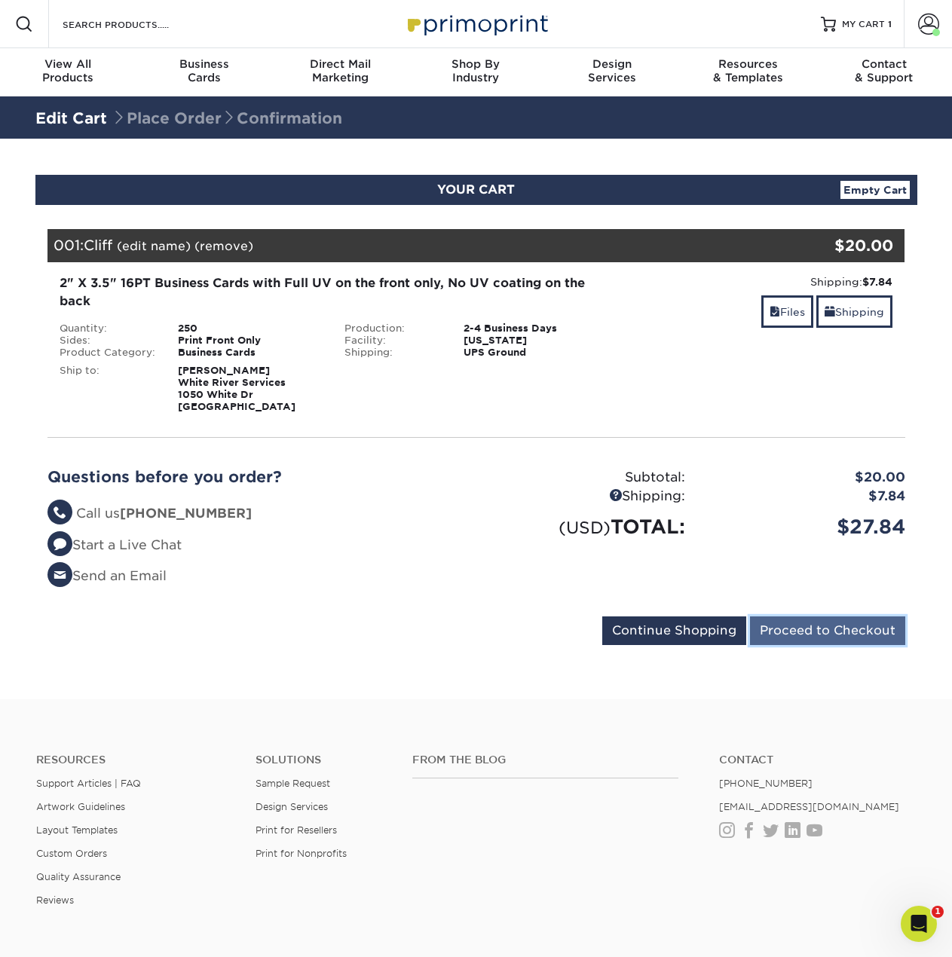
click at [809, 631] on input "Proceed to Checkout" at bounding box center [827, 630] width 155 height 29
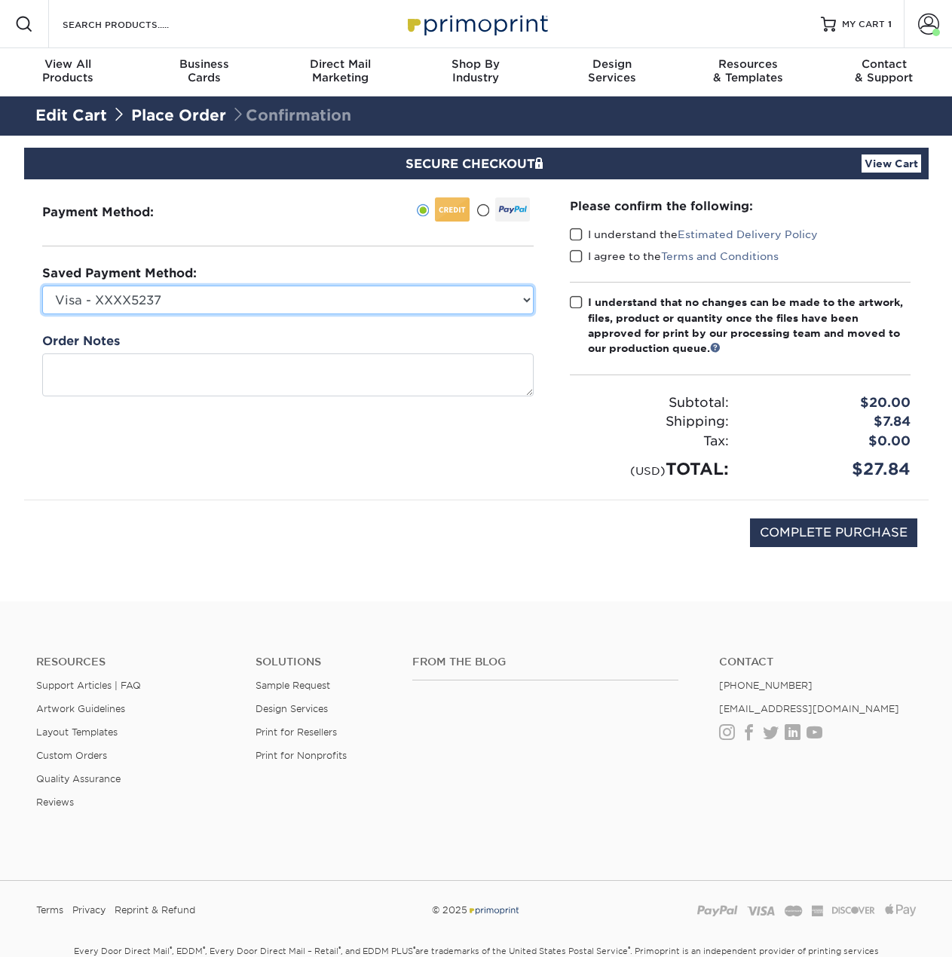
click at [387, 305] on select "Visa - XXXX5237 MasterCard - XXXX7048 Visa - XXXX5924 New Credit Card" at bounding box center [287, 300] width 491 height 29
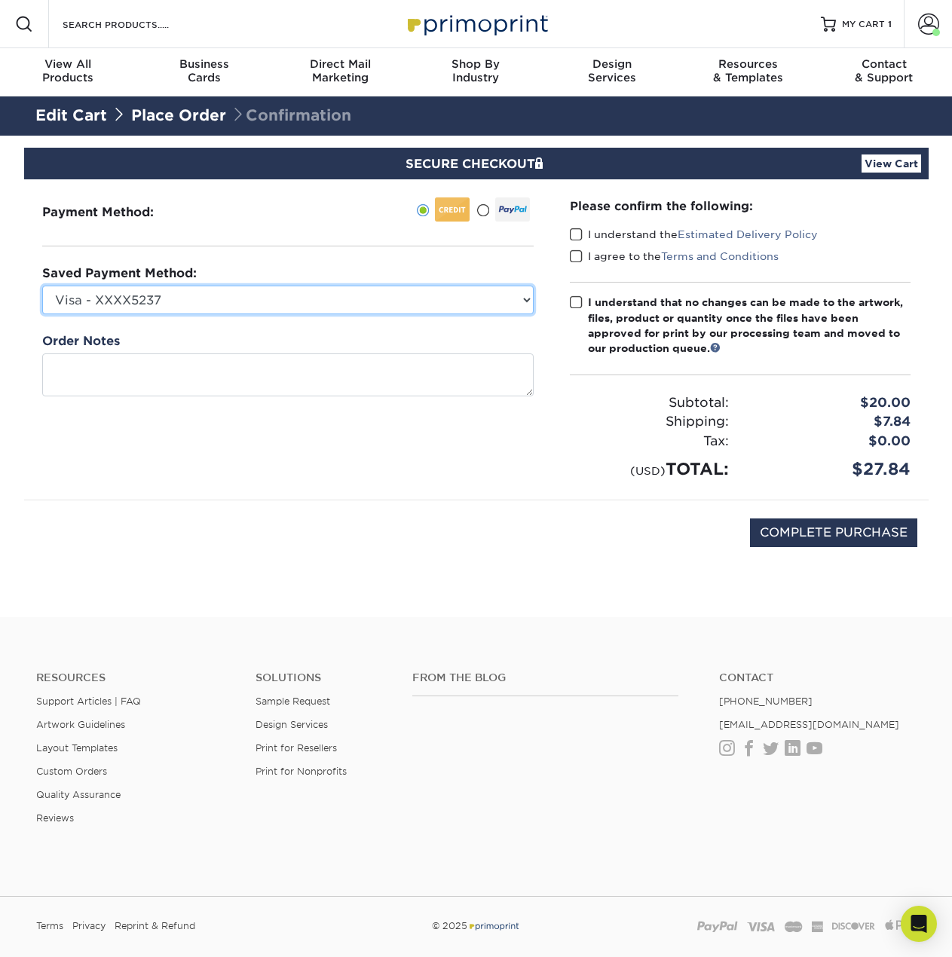
select select "61453"
click at [42, 286] on select "Visa - XXXX5237 MasterCard - XXXX7048 Visa - XXXX5924 New Credit Card" at bounding box center [287, 300] width 491 height 29
click at [573, 235] on span at bounding box center [576, 235] width 13 height 14
click at [0, 0] on input "I understand the Estimated Delivery Policy" at bounding box center [0, 0] width 0 height 0
click at [580, 265] on div "I agree to the Terms and Conditions" at bounding box center [740, 259] width 341 height 21
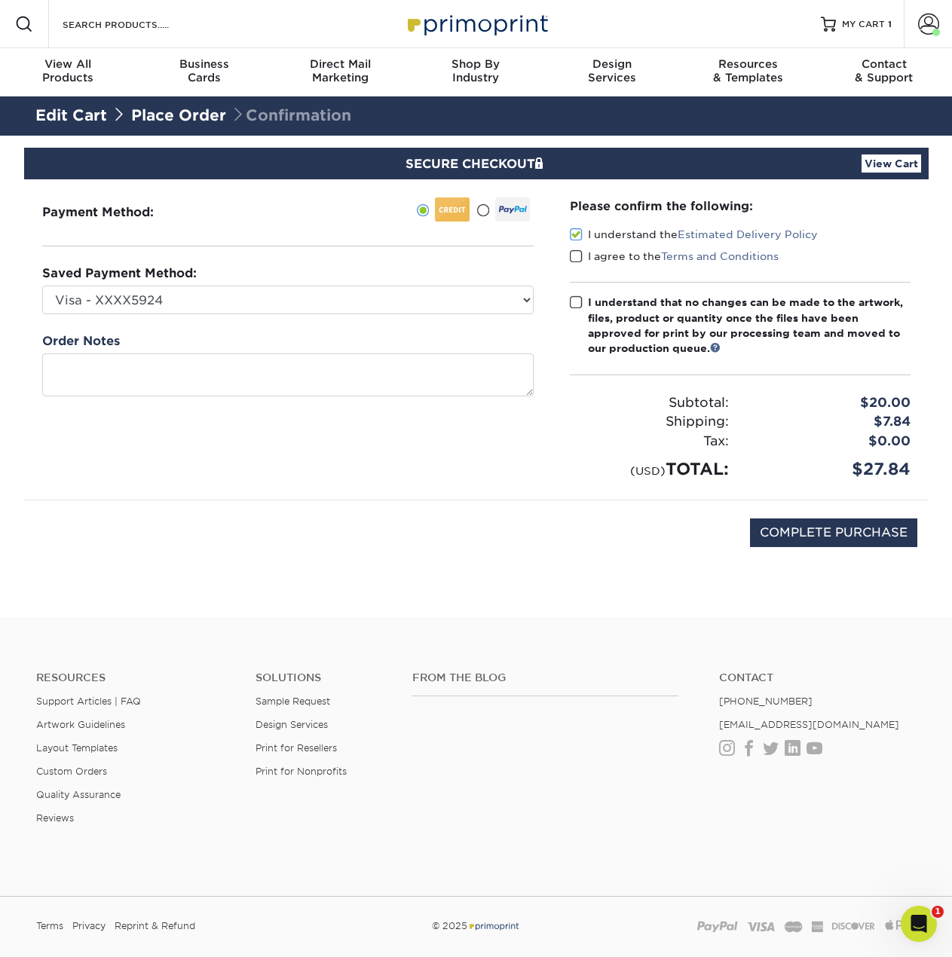
click at [577, 257] on span at bounding box center [576, 256] width 13 height 14
click at [0, 0] on input "I agree to the Terms and Conditions" at bounding box center [0, 0] width 0 height 0
click at [579, 310] on span at bounding box center [576, 302] width 13 height 14
click at [0, 0] on input "I understand that no changes can be made to the artwork, files, product or quan…" at bounding box center [0, 0] width 0 height 0
click at [821, 541] on input "COMPLETE PURCHASE" at bounding box center [833, 532] width 167 height 29
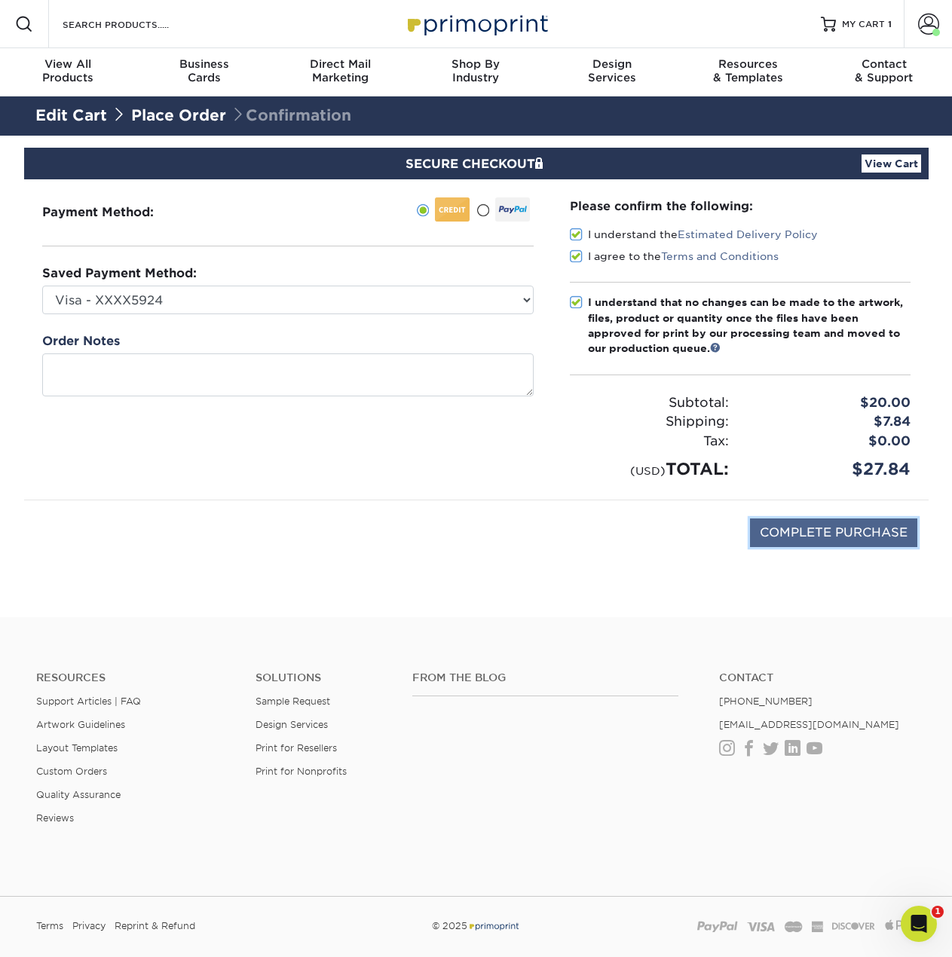
type input "PROCESSING, PLEASE WAIT..."
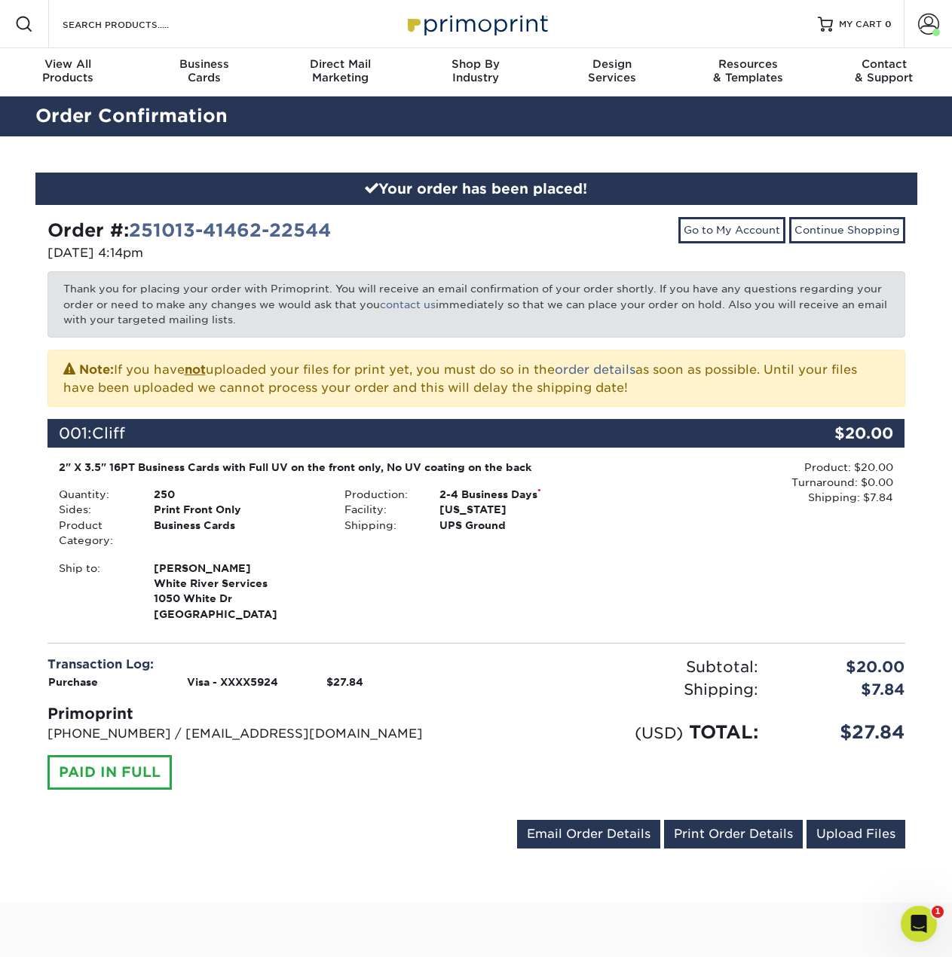
click at [635, 491] on div "Product: $20.00 Turnaround: $0.00 Shipping: $7.84 Discount: - $0.00" at bounding box center [756, 483] width 274 height 46
